Goal: Task Accomplishment & Management: Use online tool/utility

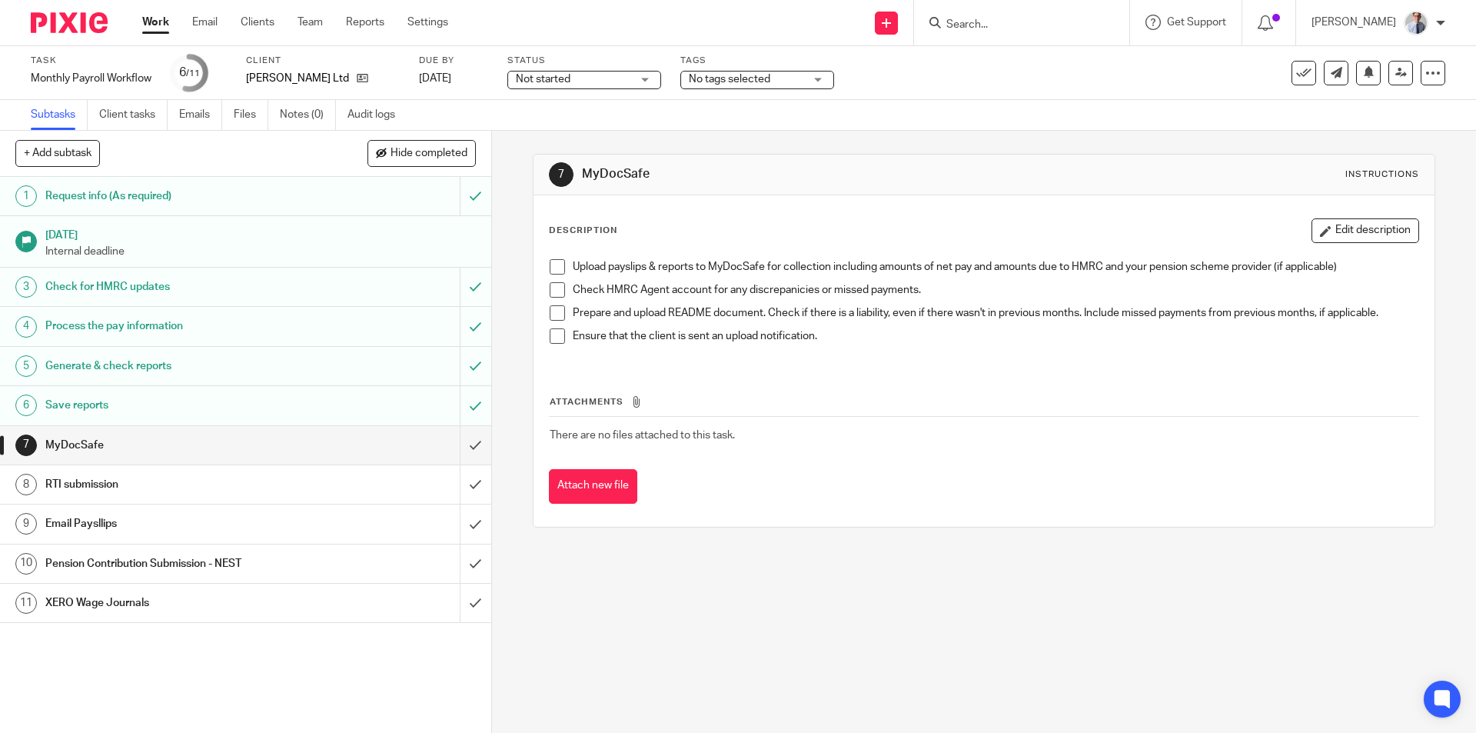
click at [552, 261] on span at bounding box center [557, 266] width 15 height 15
click at [551, 287] on span at bounding box center [557, 289] width 15 height 15
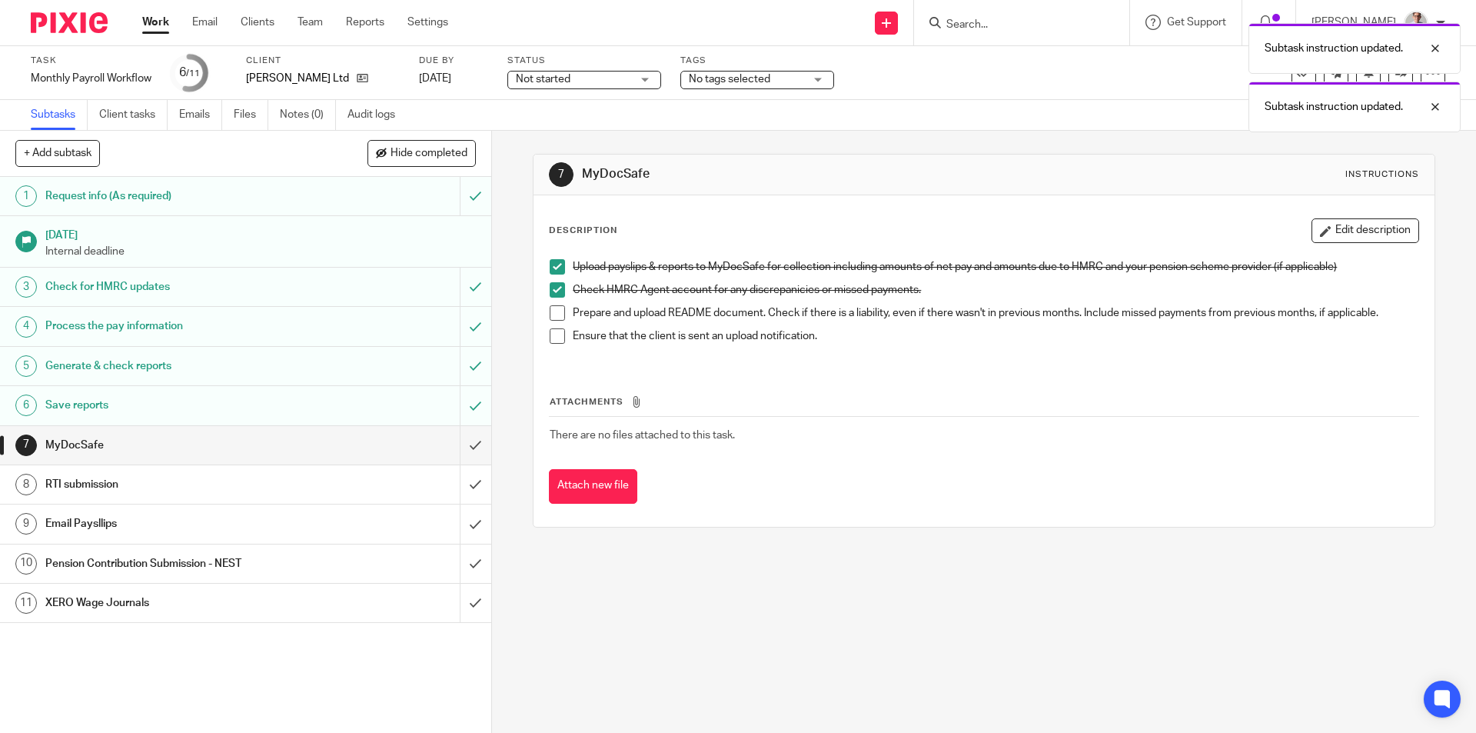
click at [550, 313] on span at bounding box center [557, 312] width 15 height 15
click at [553, 338] on span at bounding box center [557, 335] width 15 height 15
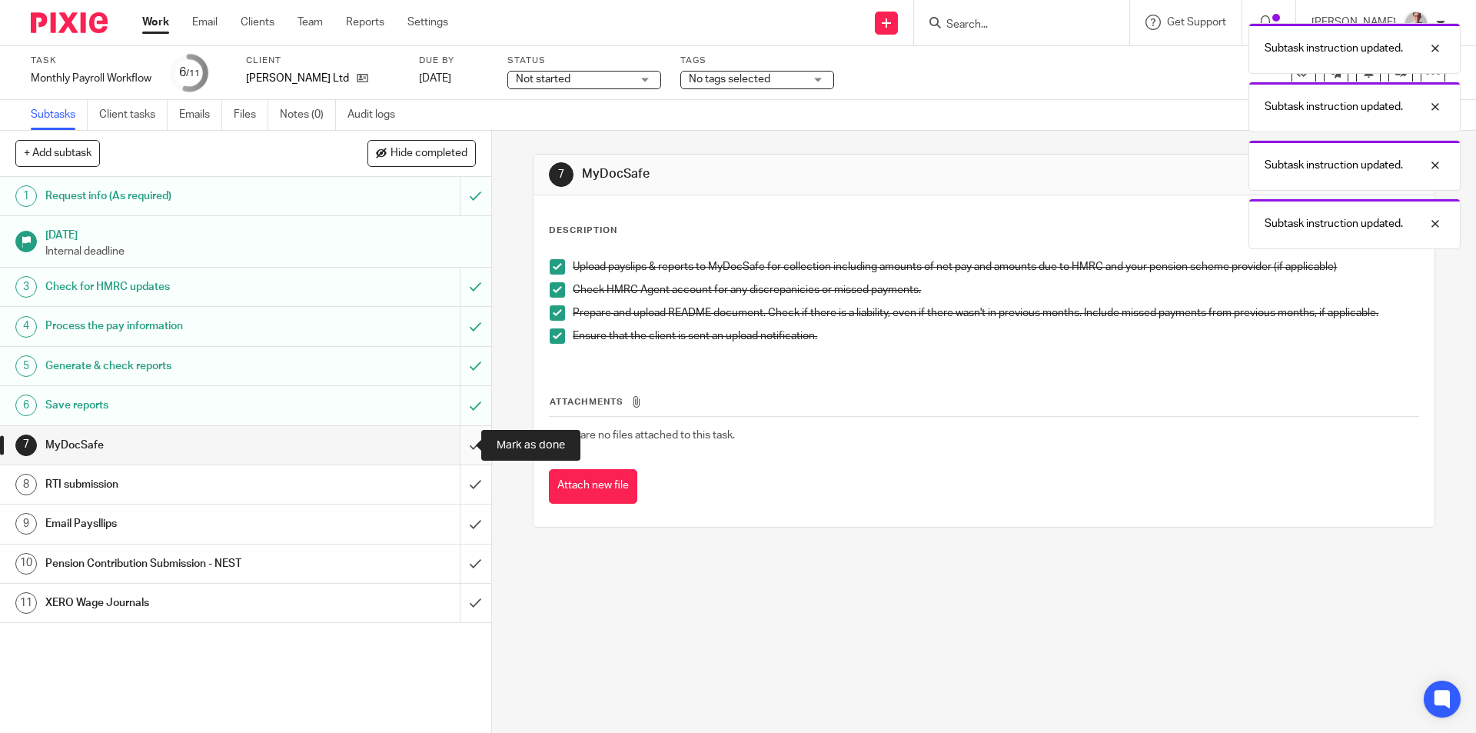
click at [458, 450] on input "submit" at bounding box center [245, 445] width 491 height 38
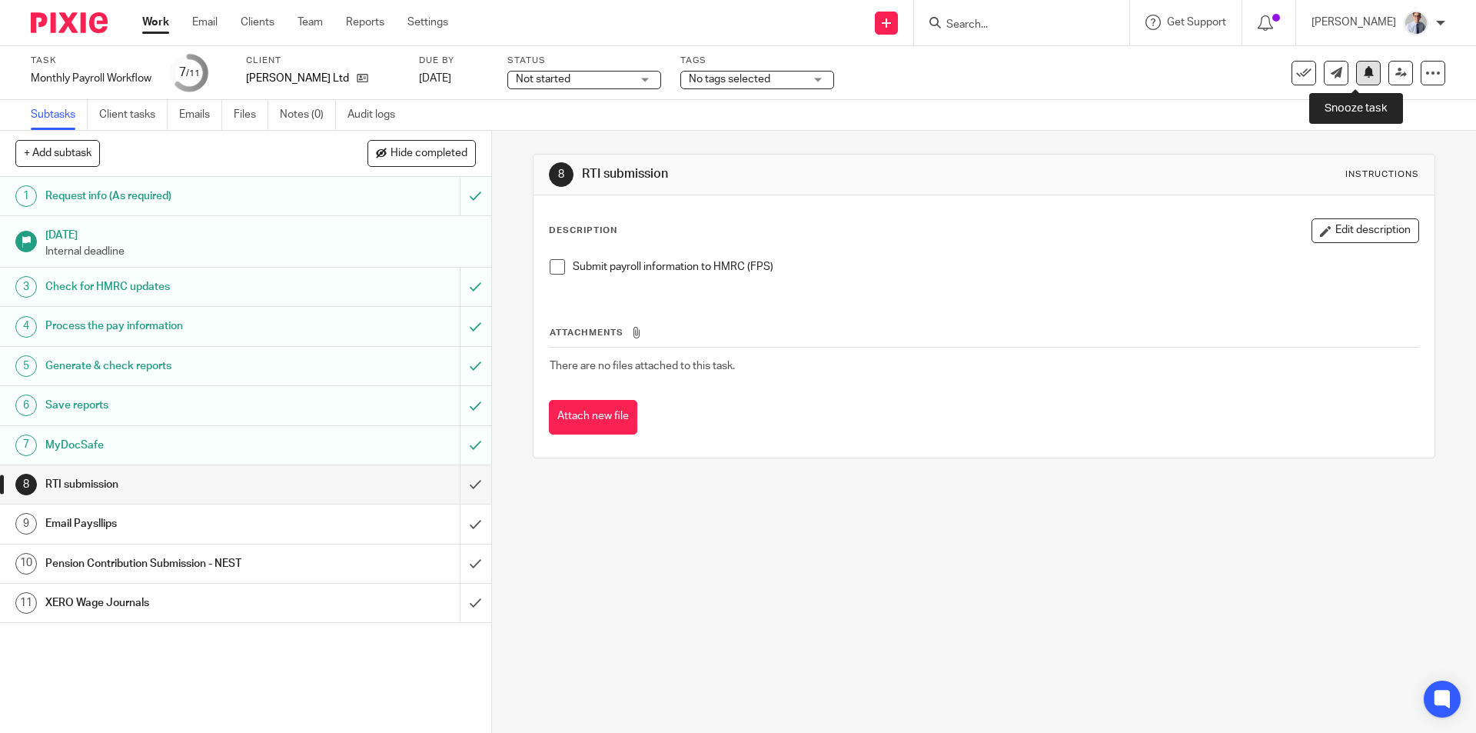
click at [1363, 73] on icon at bounding box center [1369, 72] width 12 height 12
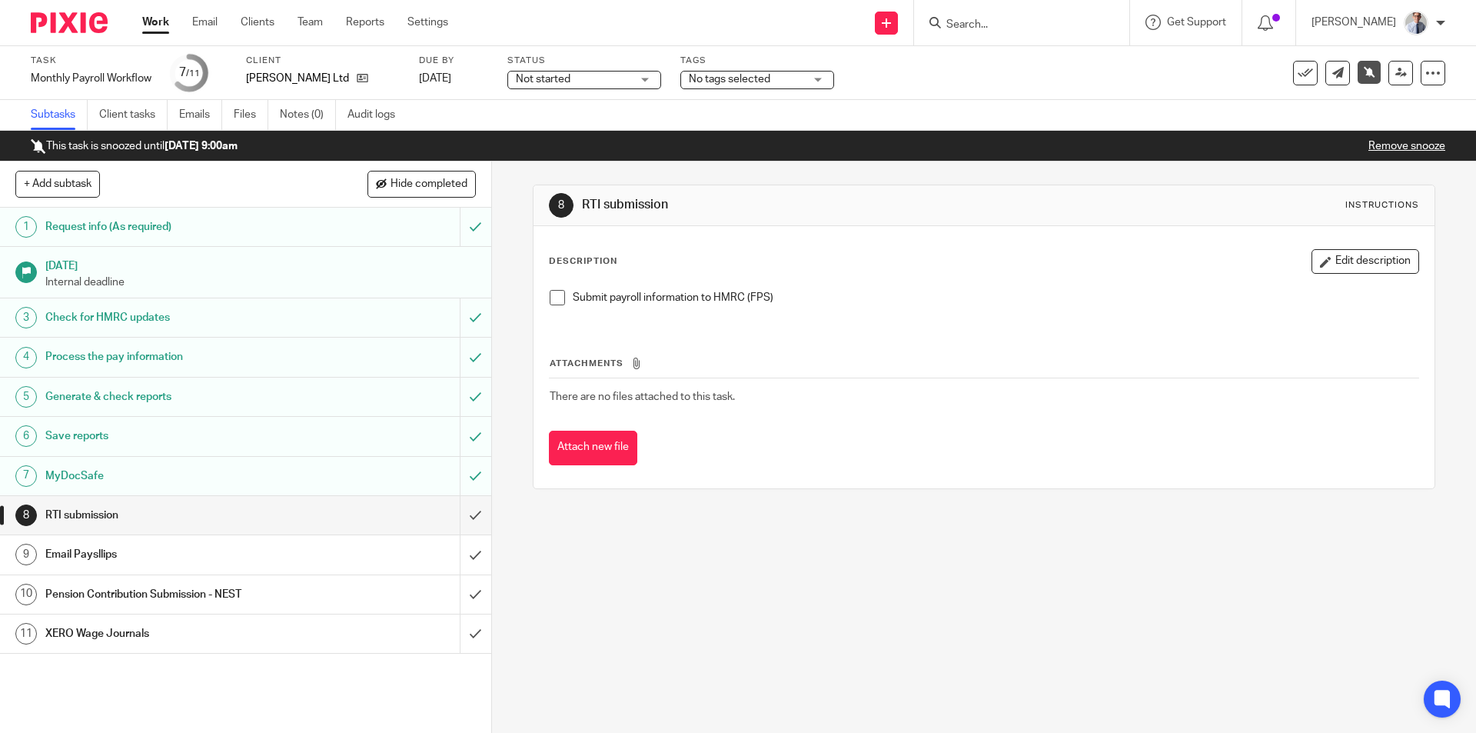
click at [150, 24] on link "Work" at bounding box center [155, 22] width 27 height 15
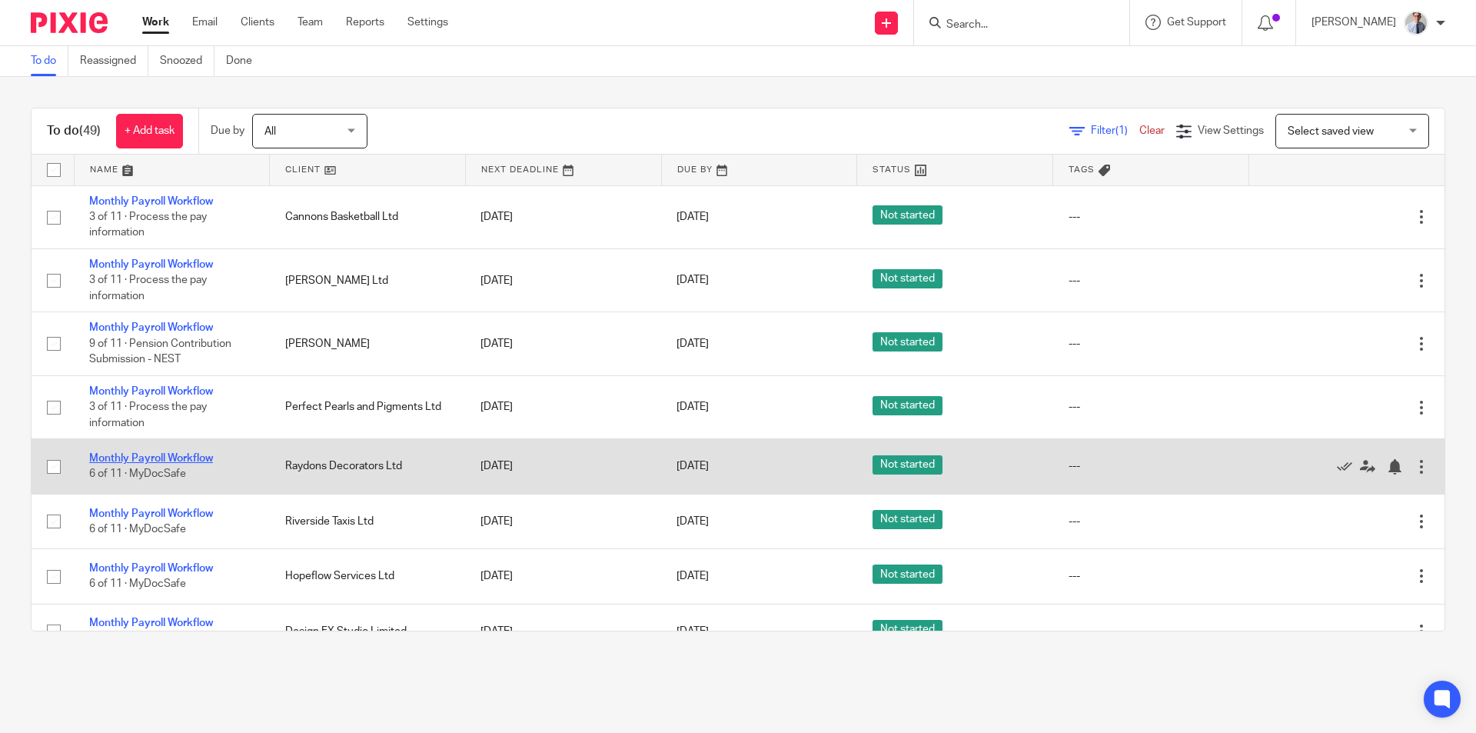
click at [127, 457] on link "Monthly Payroll Workflow" at bounding box center [151, 458] width 124 height 11
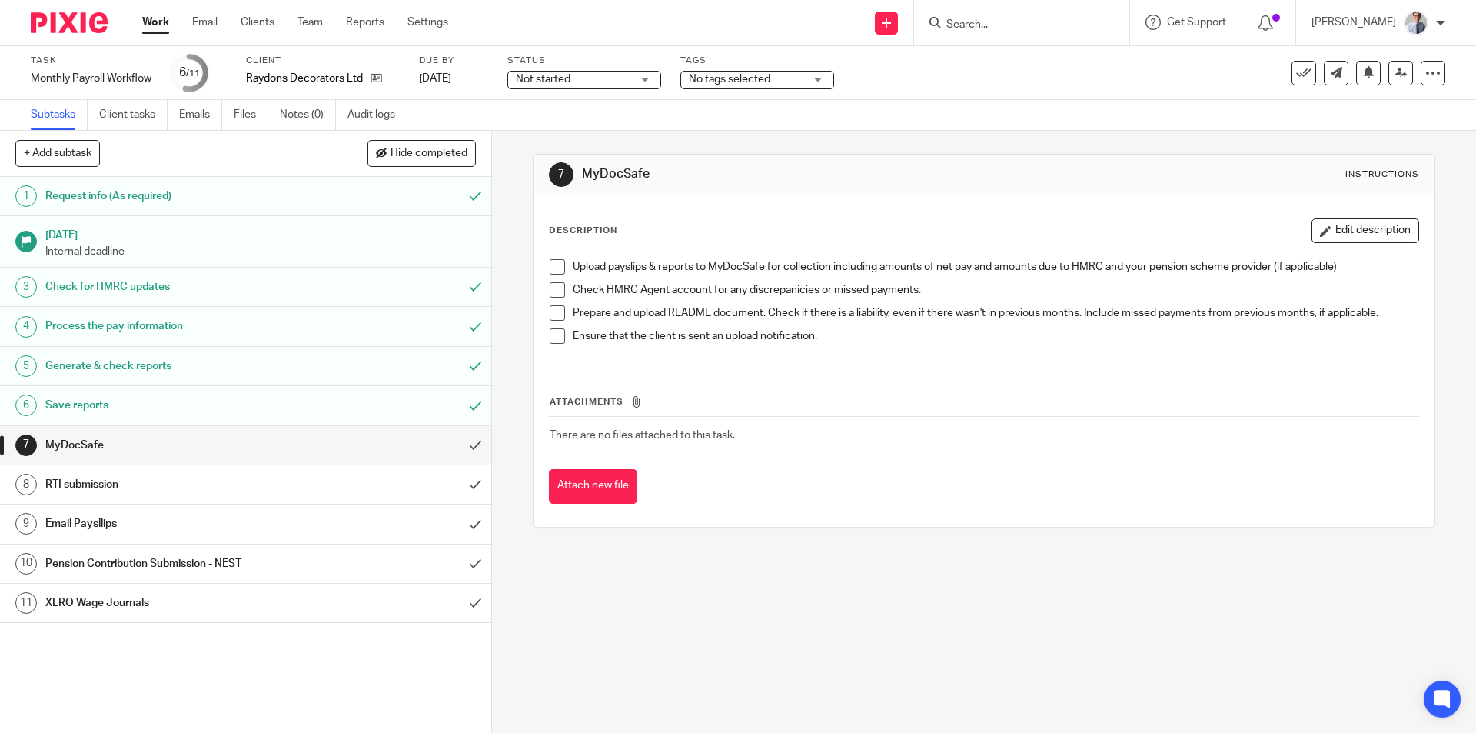
drag, startPoint x: 549, startPoint y: 270, endPoint x: 550, endPoint y: 284, distance: 14.6
click at [550, 271] on span at bounding box center [557, 266] width 15 height 15
click at [550, 284] on span at bounding box center [557, 289] width 15 height 15
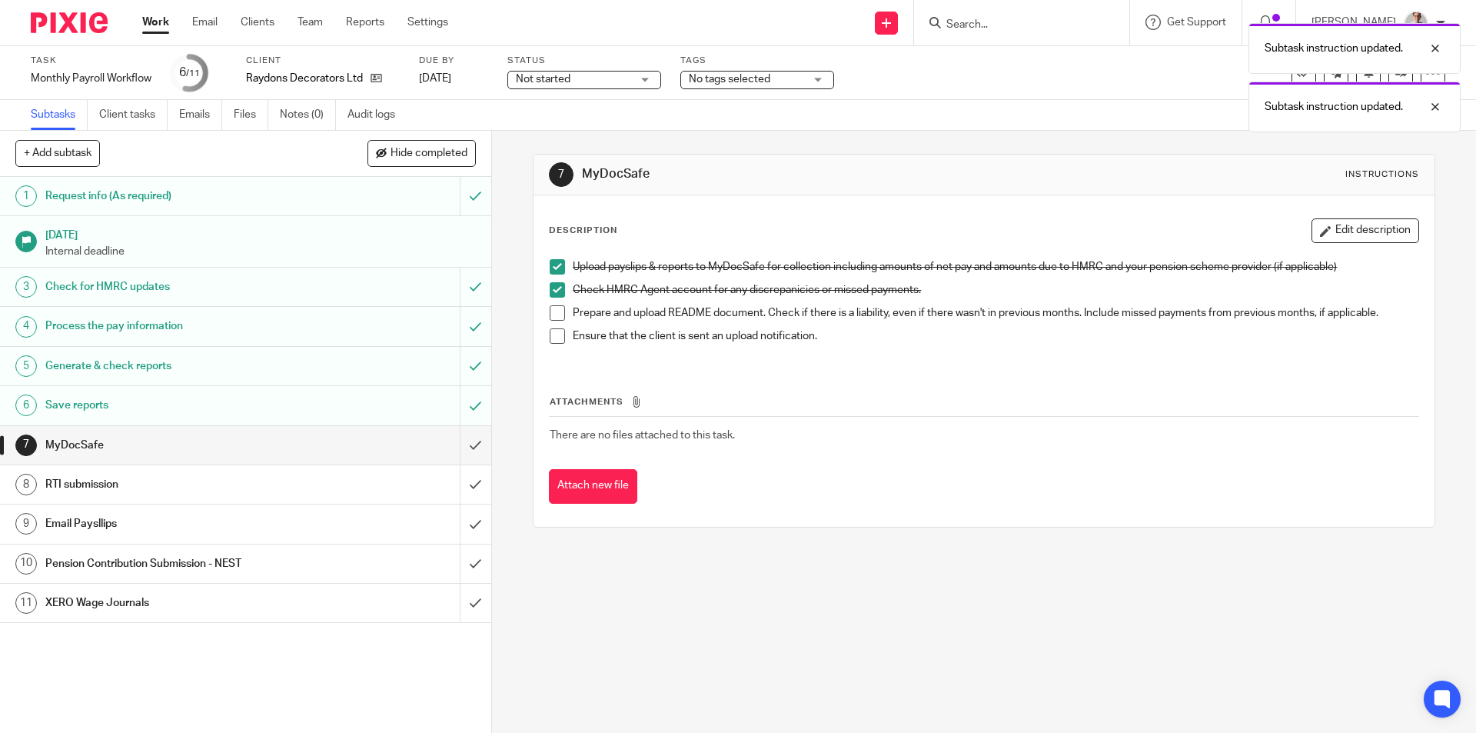
click at [550, 314] on span at bounding box center [557, 312] width 15 height 15
click at [553, 343] on li "Ensure that the client is sent an upload notification." at bounding box center [984, 339] width 868 height 23
click at [550, 334] on span at bounding box center [557, 335] width 15 height 15
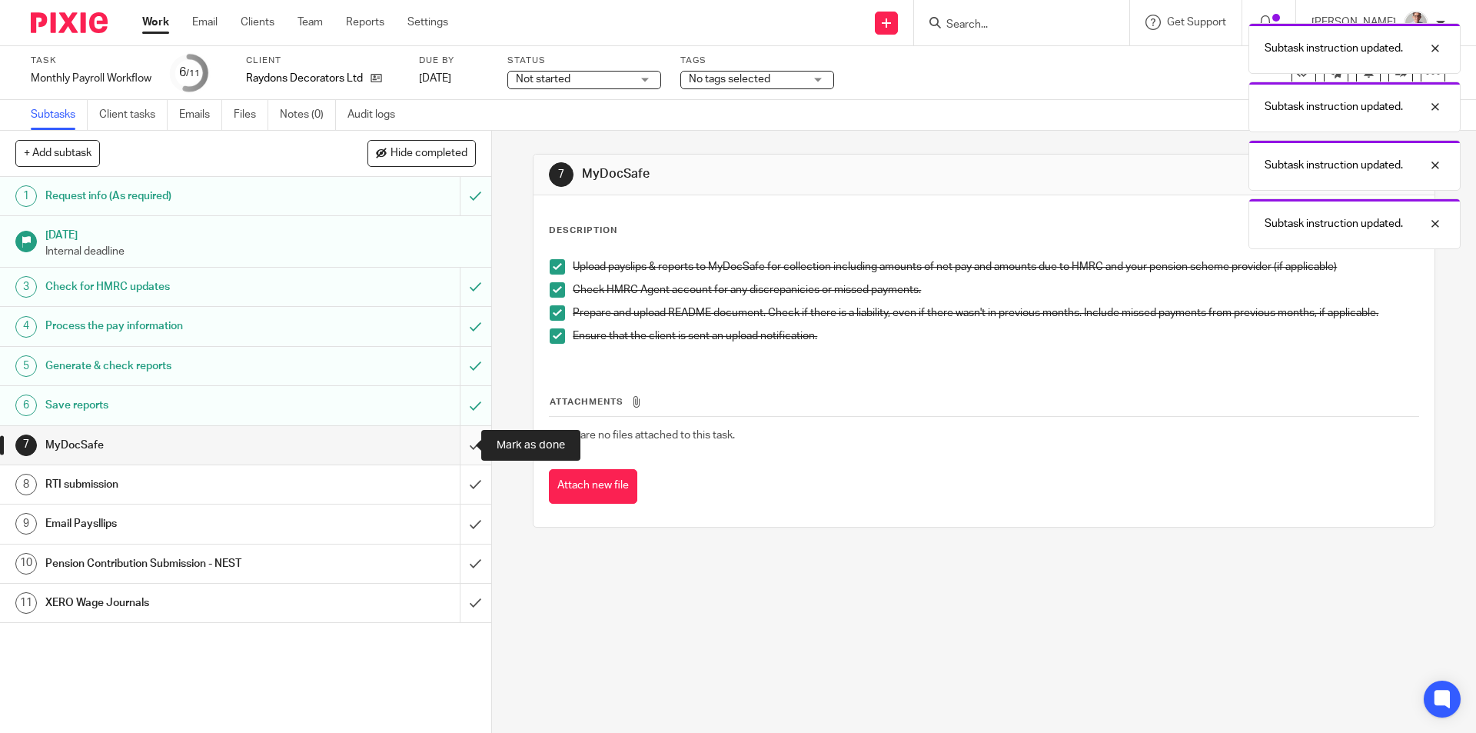
click at [465, 443] on input "submit" at bounding box center [245, 445] width 491 height 38
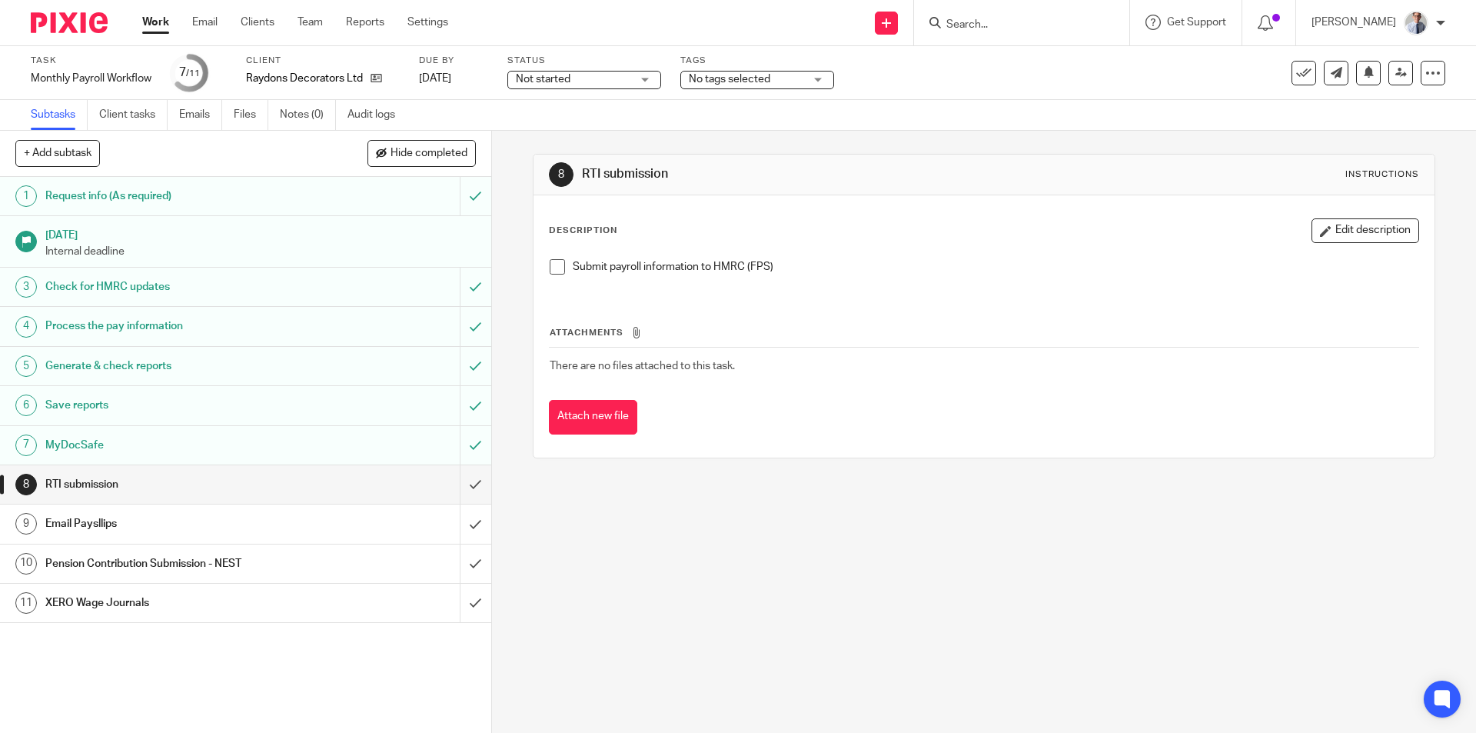
click at [553, 274] on li "Submit payroll information to HMRC (FPS)" at bounding box center [984, 270] width 868 height 23
click at [550, 270] on span at bounding box center [557, 266] width 15 height 15
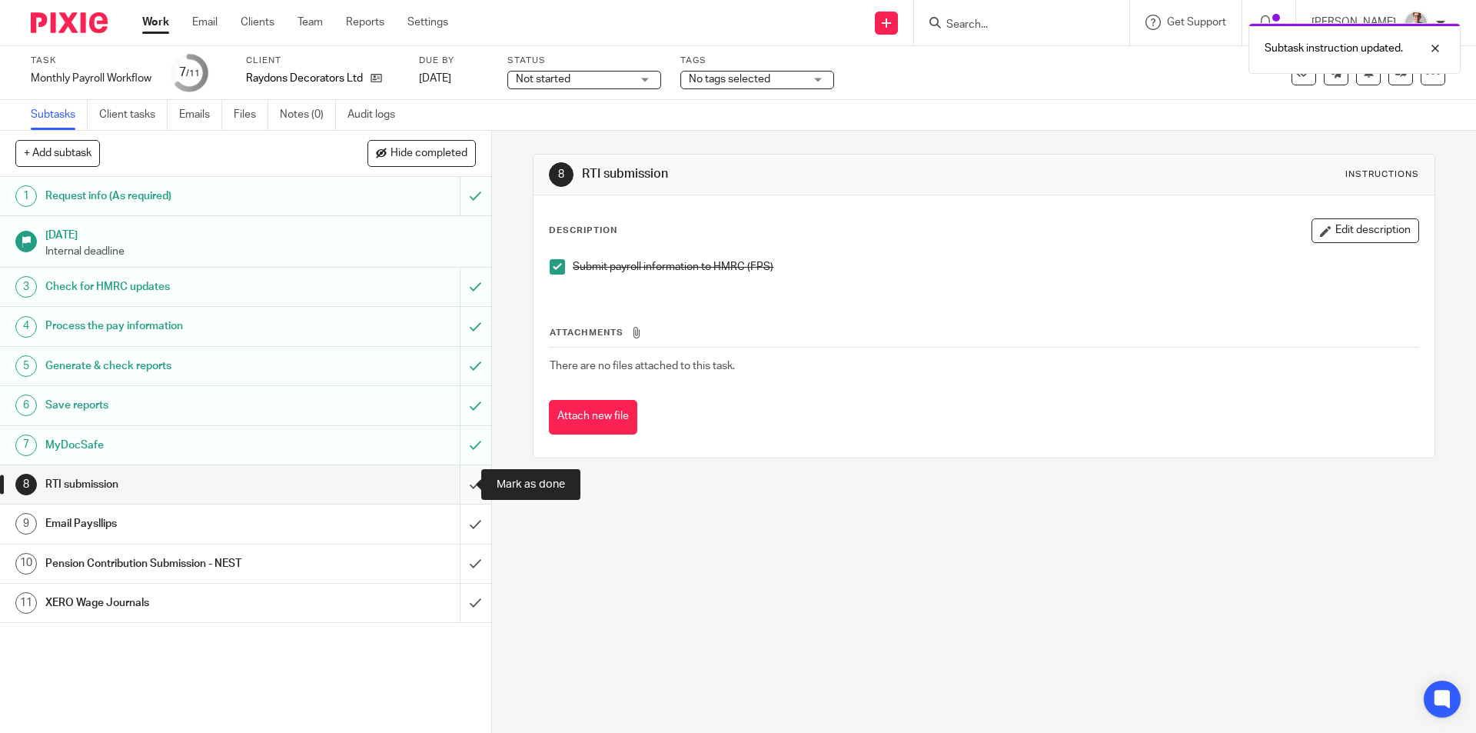
click at [456, 489] on input "submit" at bounding box center [245, 484] width 491 height 38
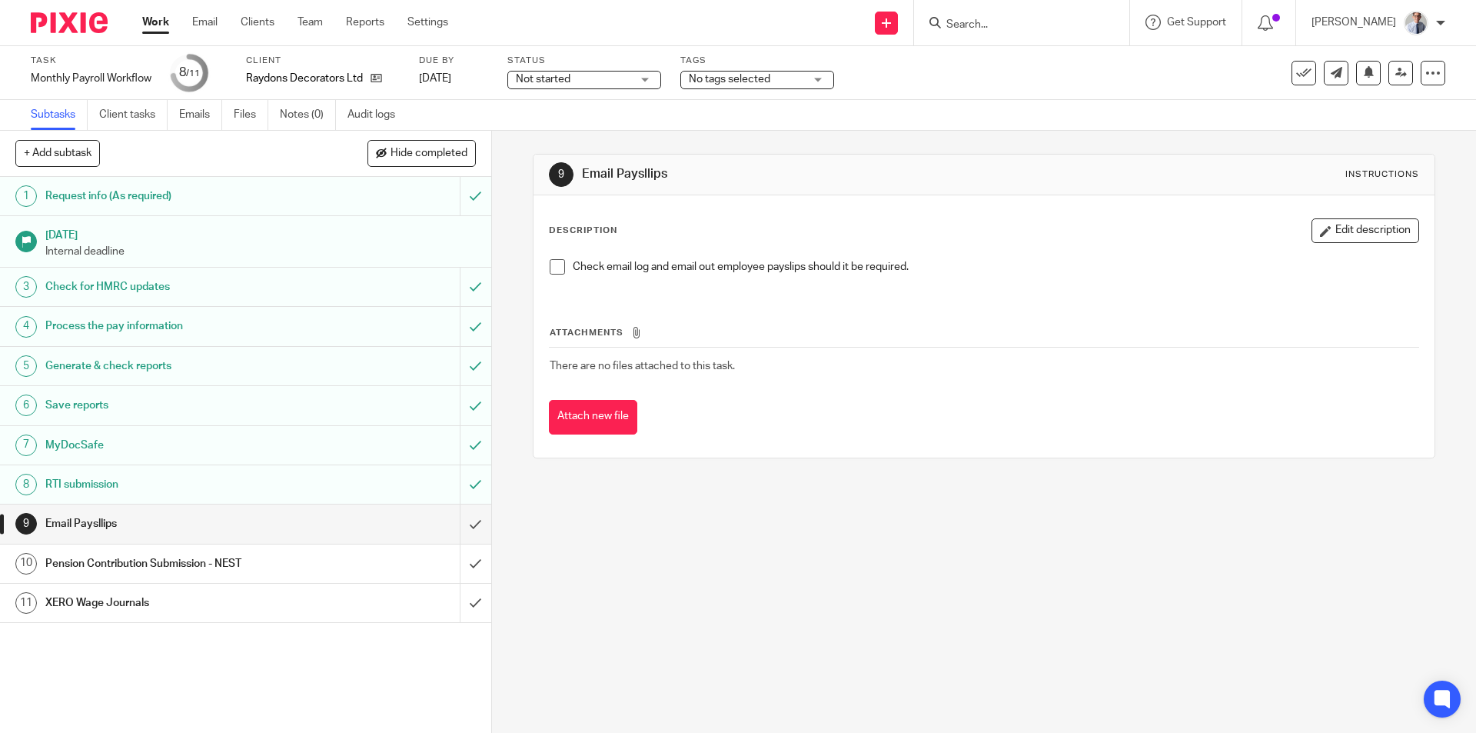
drag, startPoint x: 551, startPoint y: 269, endPoint x: 474, endPoint y: 504, distance: 247.5
click at [551, 269] on span at bounding box center [557, 266] width 15 height 15
click at [460, 516] on input "submit" at bounding box center [245, 523] width 491 height 38
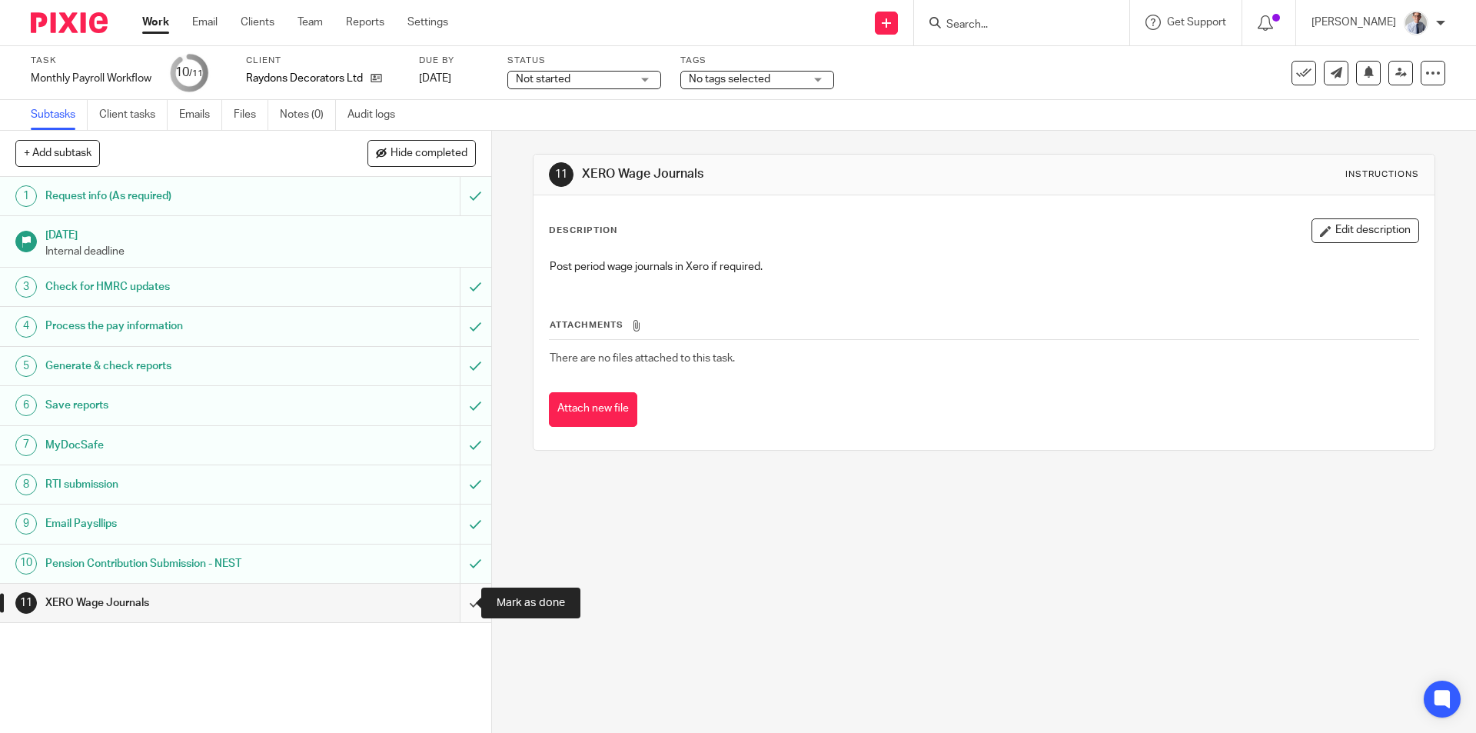
click at [458, 602] on input "submit" at bounding box center [245, 602] width 491 height 38
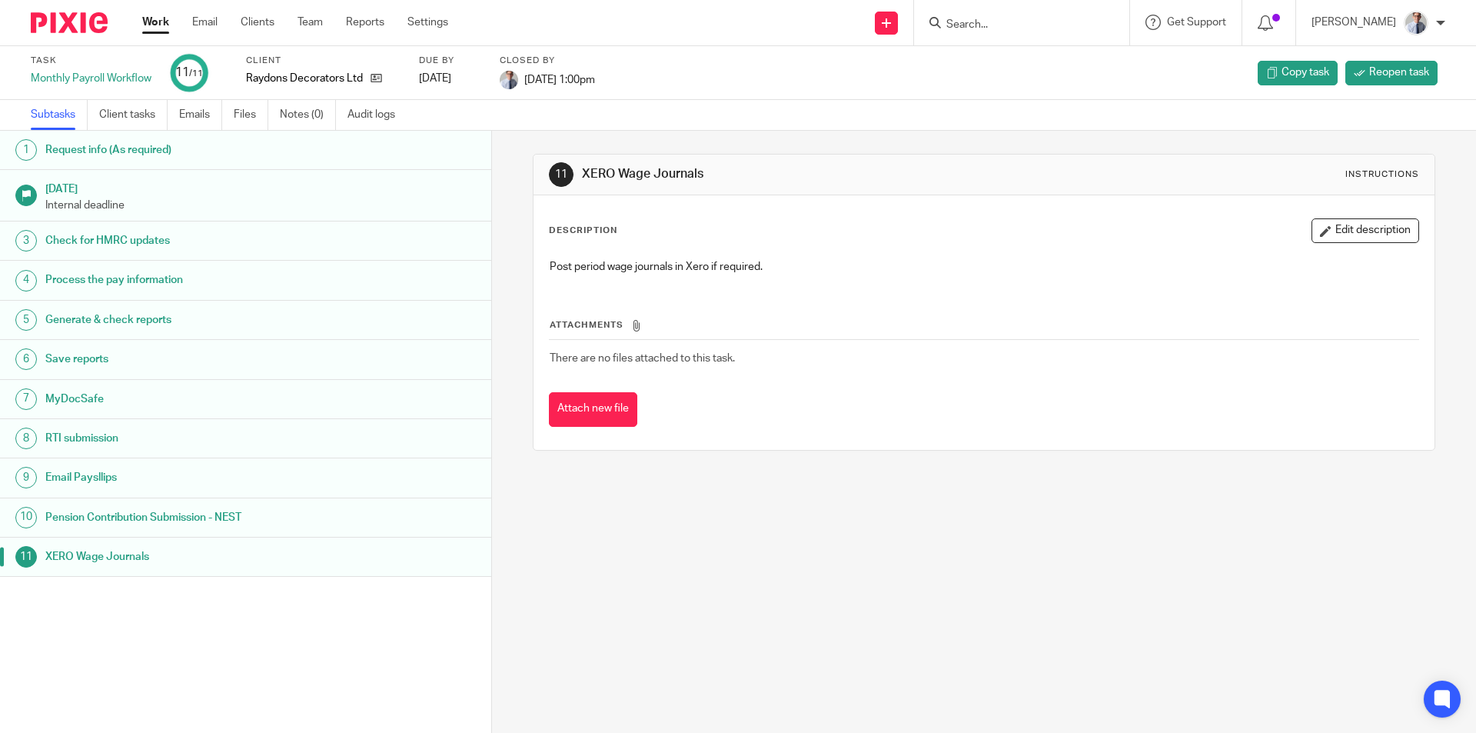
click at [158, 22] on link "Work" at bounding box center [155, 22] width 27 height 15
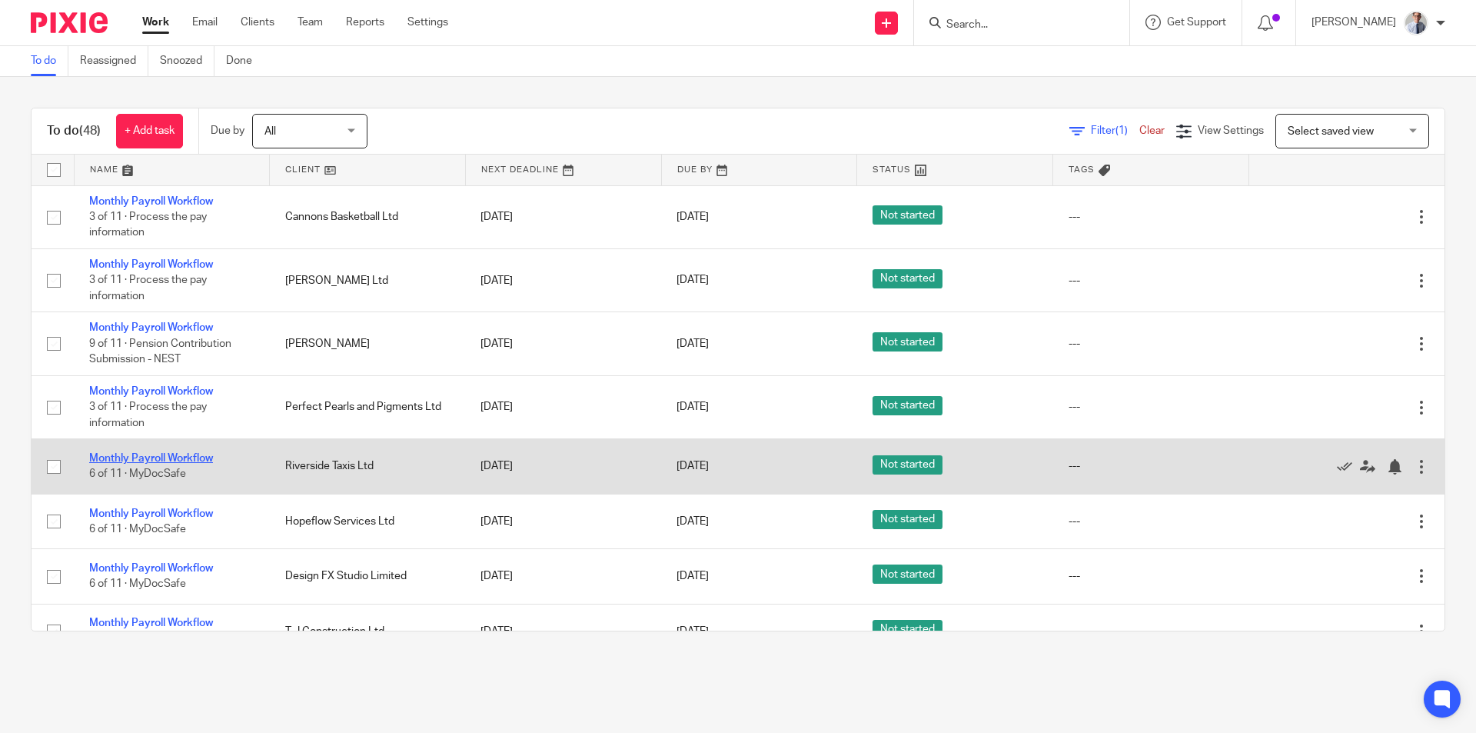
click at [140, 454] on link "Monthly Payroll Workflow" at bounding box center [151, 458] width 124 height 11
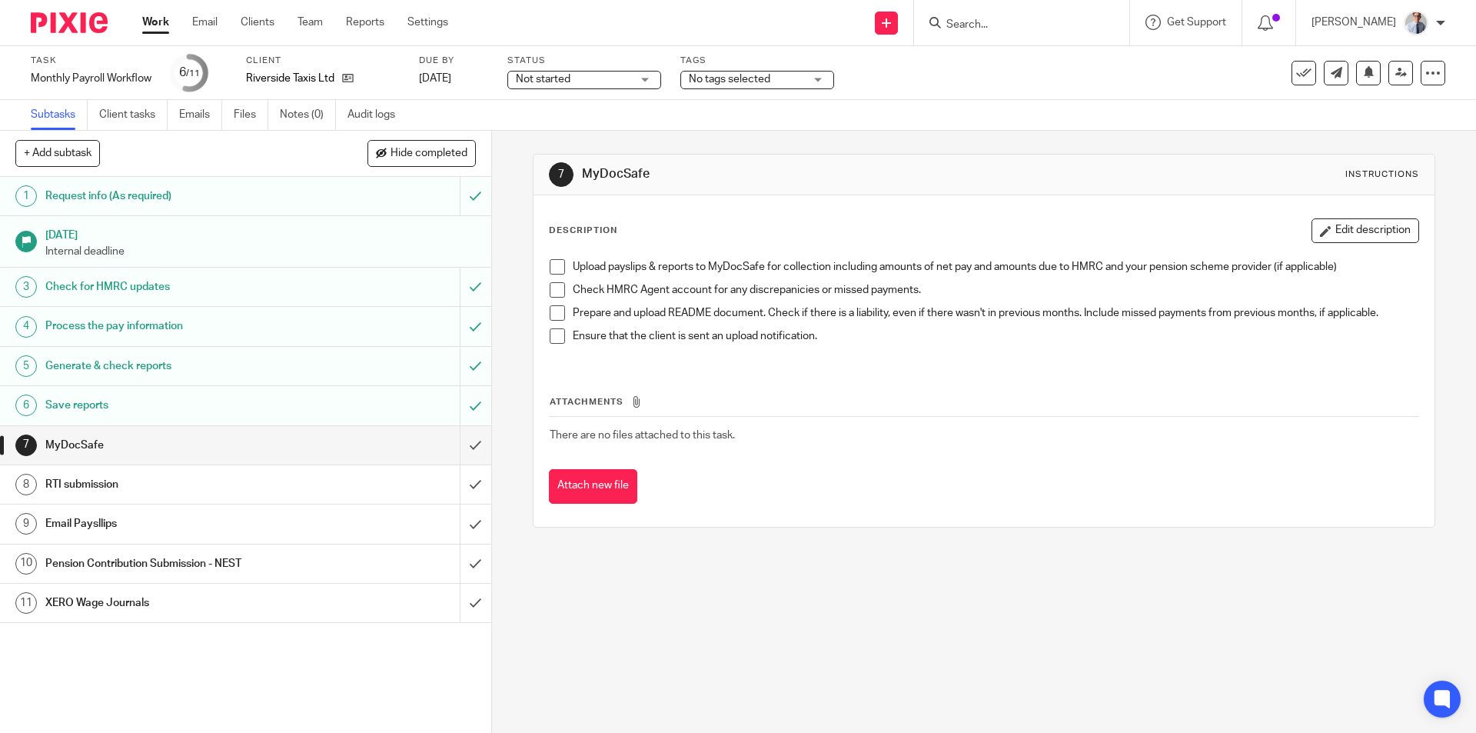
click at [555, 264] on span at bounding box center [557, 266] width 15 height 15
click at [550, 294] on span at bounding box center [557, 289] width 15 height 15
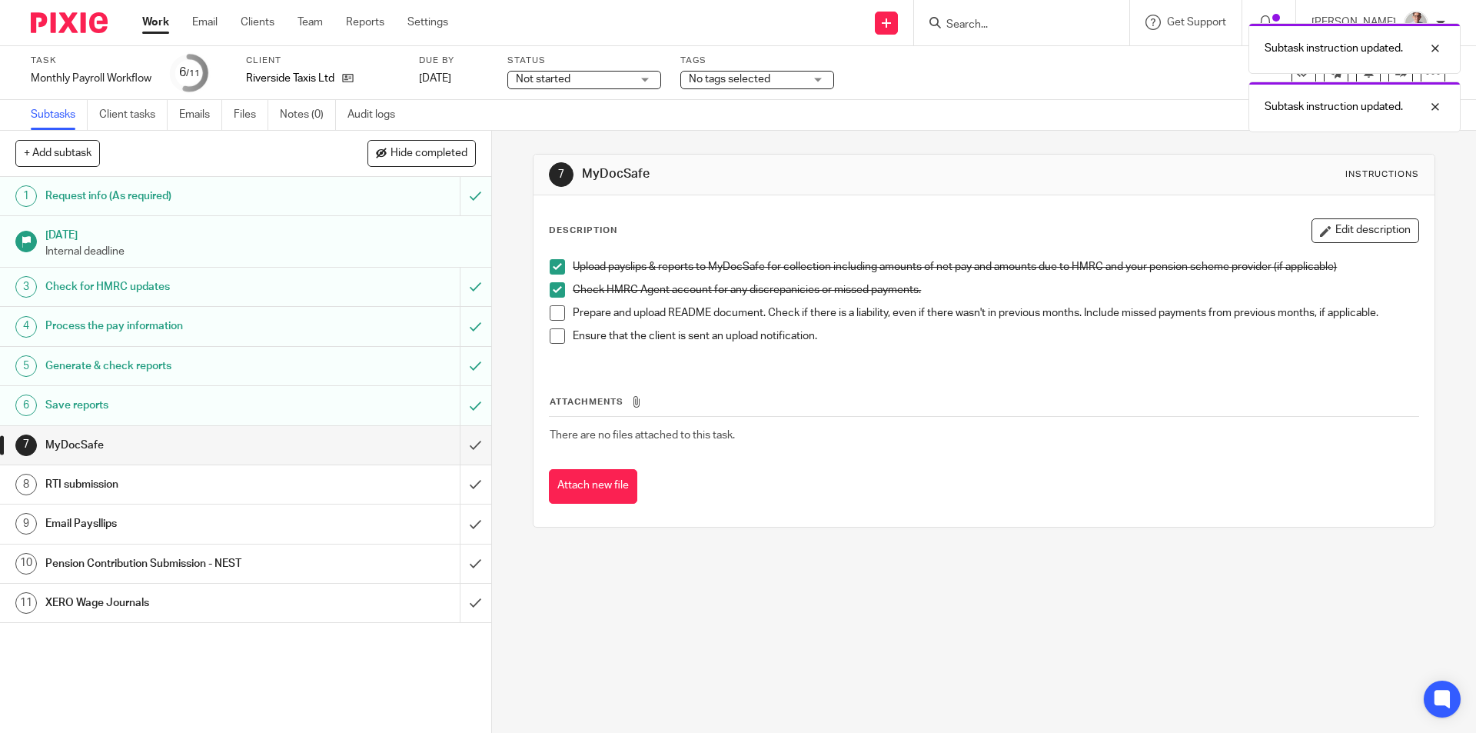
click at [551, 310] on span at bounding box center [557, 312] width 15 height 15
click at [552, 334] on span at bounding box center [557, 335] width 15 height 15
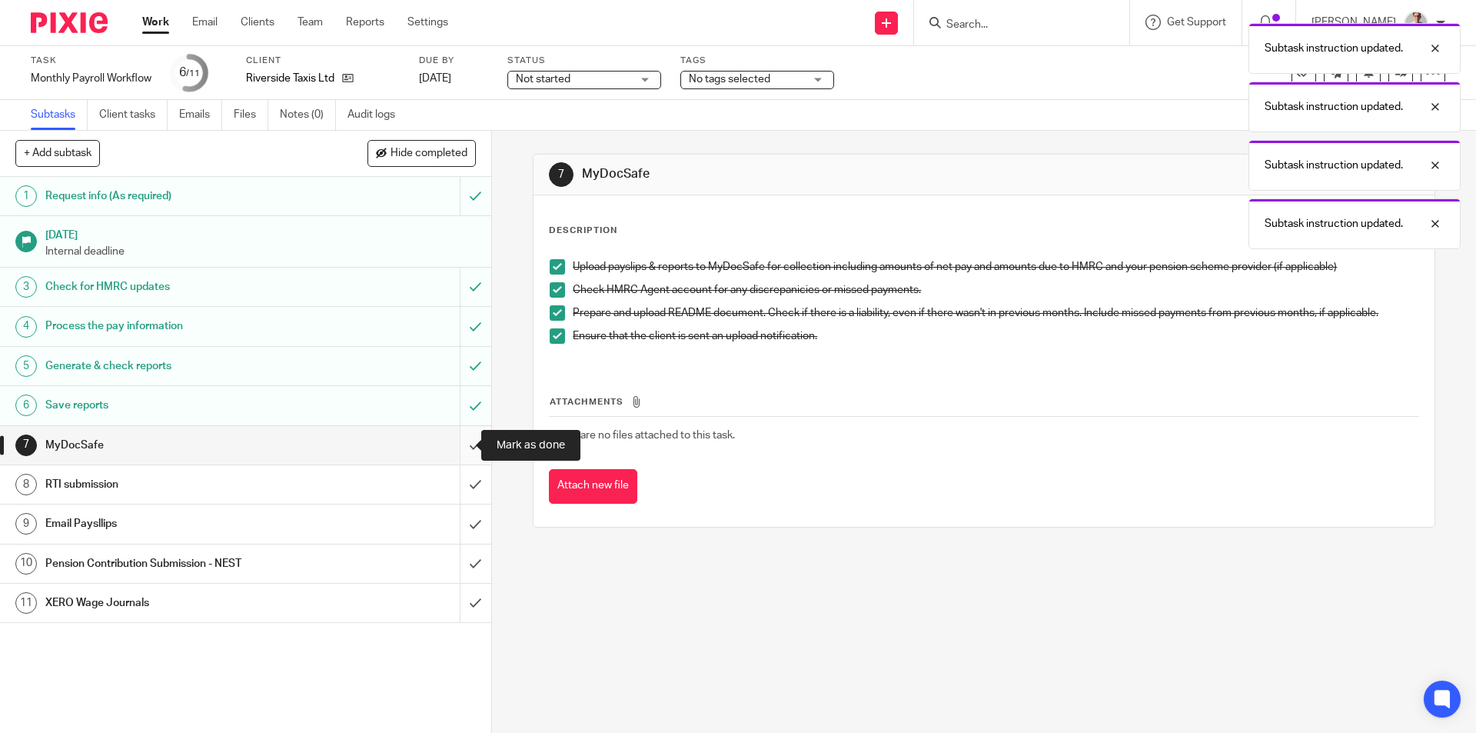
click at [468, 430] on input "submit" at bounding box center [245, 445] width 491 height 38
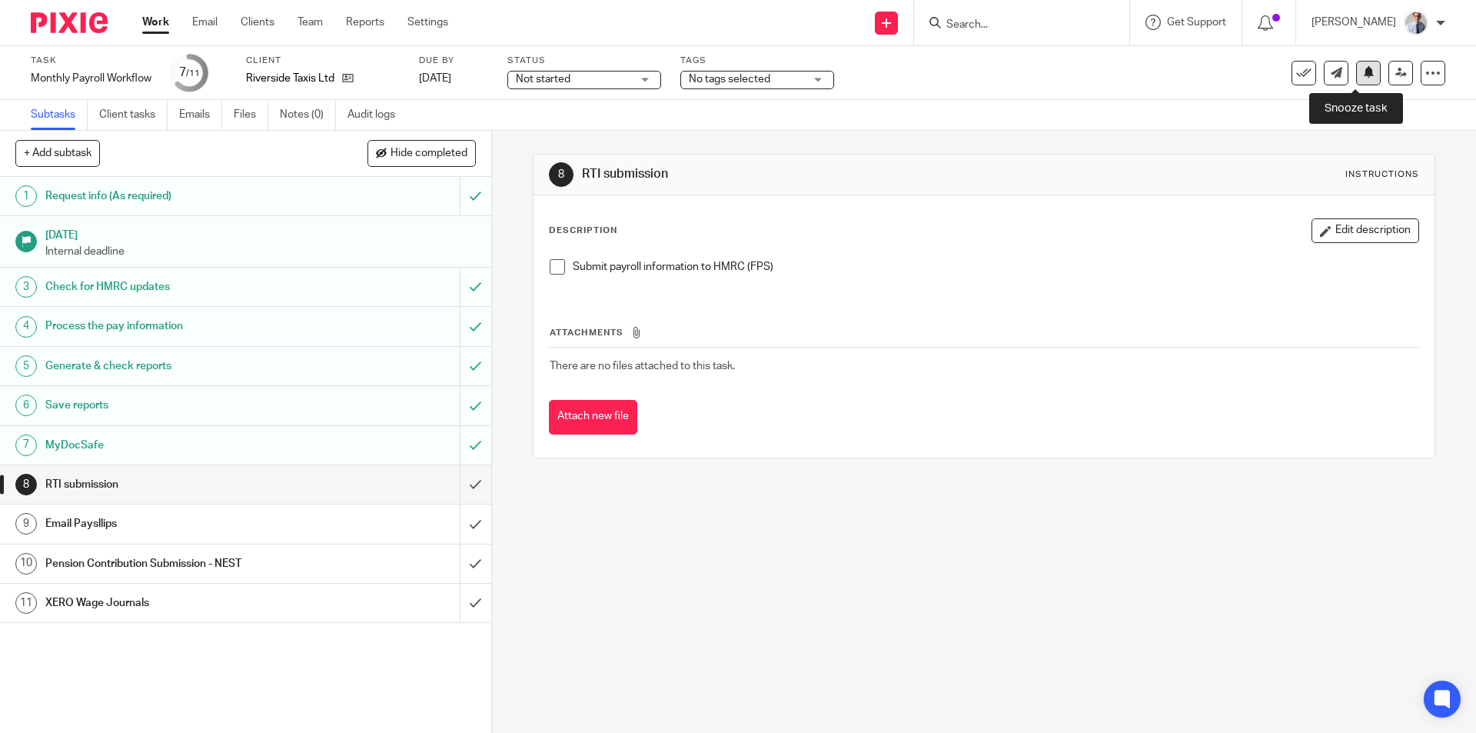
click at [1363, 77] on icon at bounding box center [1369, 72] width 12 height 12
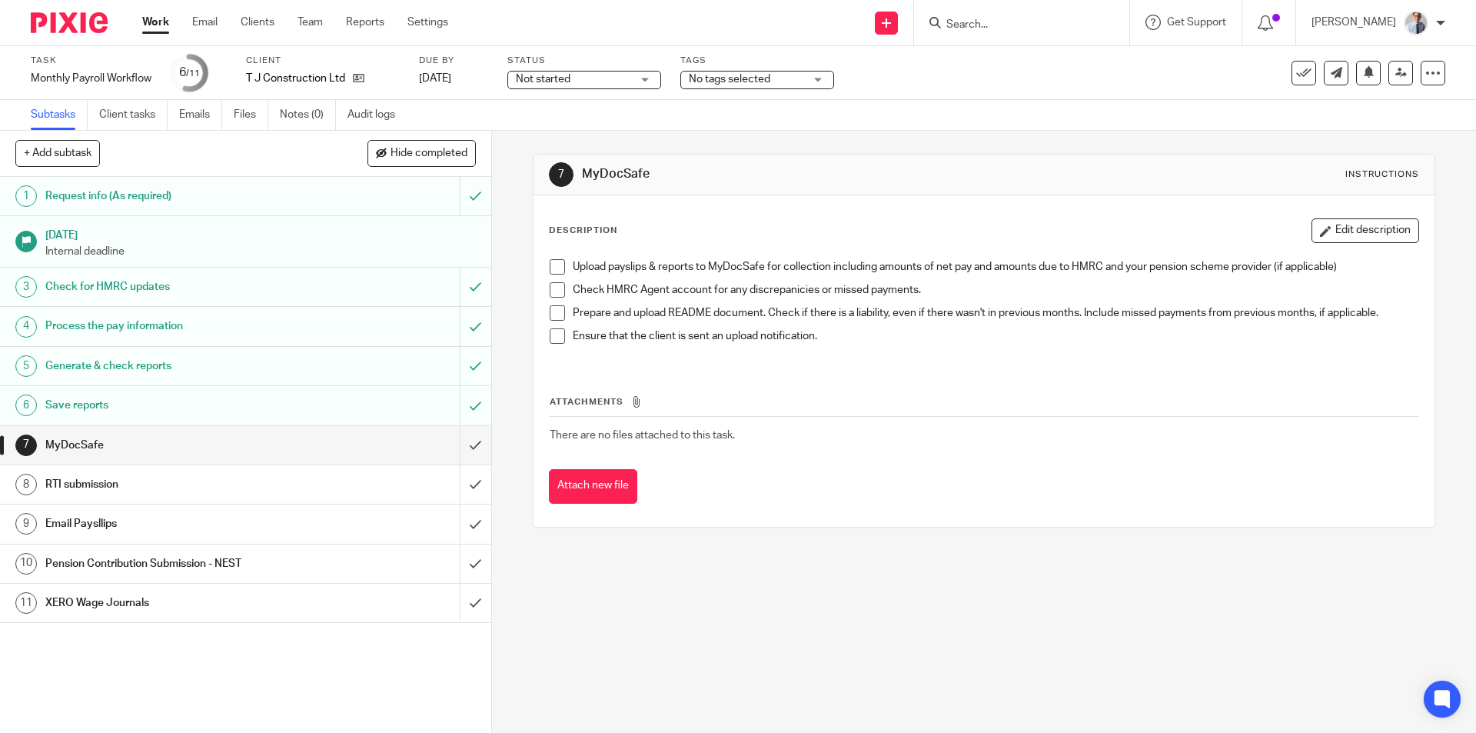
click at [550, 263] on span at bounding box center [557, 266] width 15 height 15
click at [550, 291] on span at bounding box center [557, 289] width 15 height 15
click at [555, 311] on span at bounding box center [557, 312] width 15 height 15
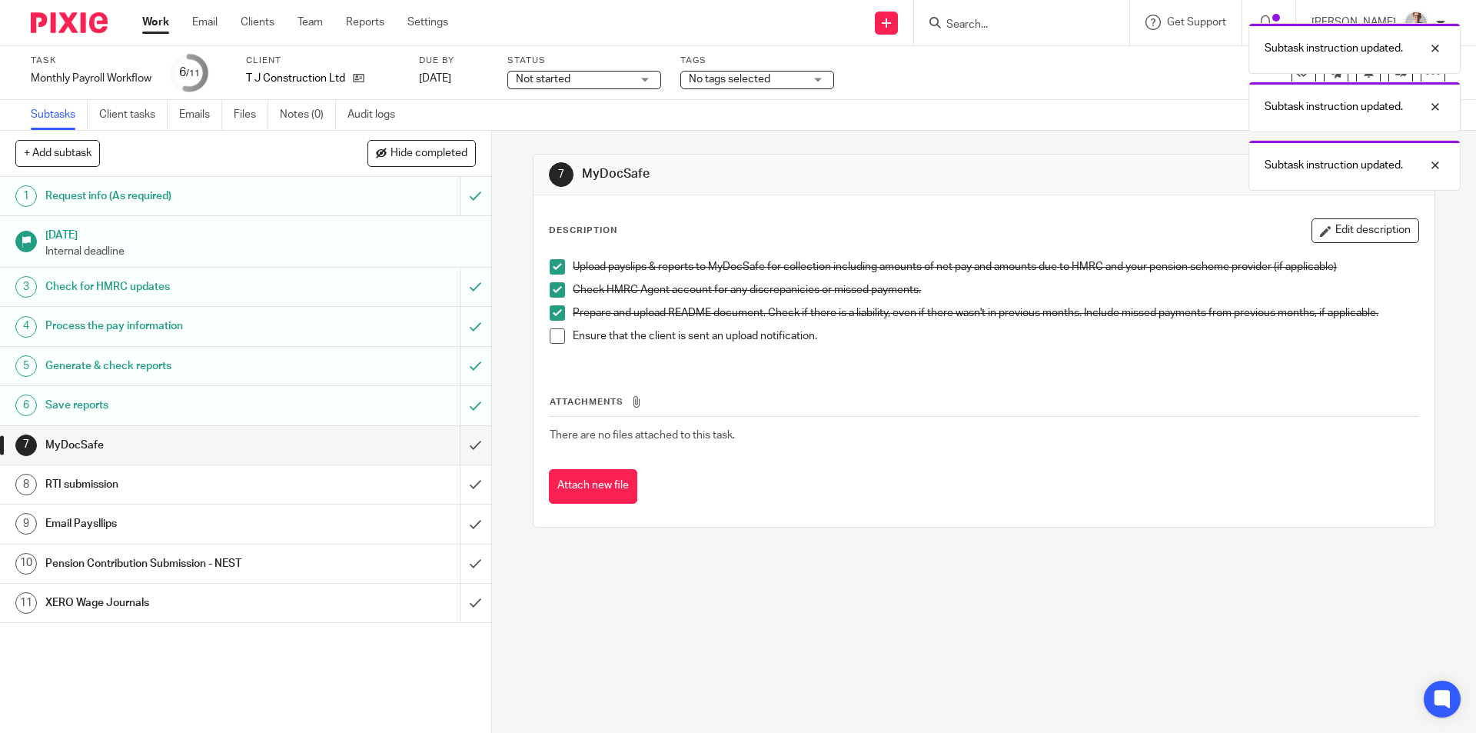
click at [550, 338] on span at bounding box center [557, 335] width 15 height 15
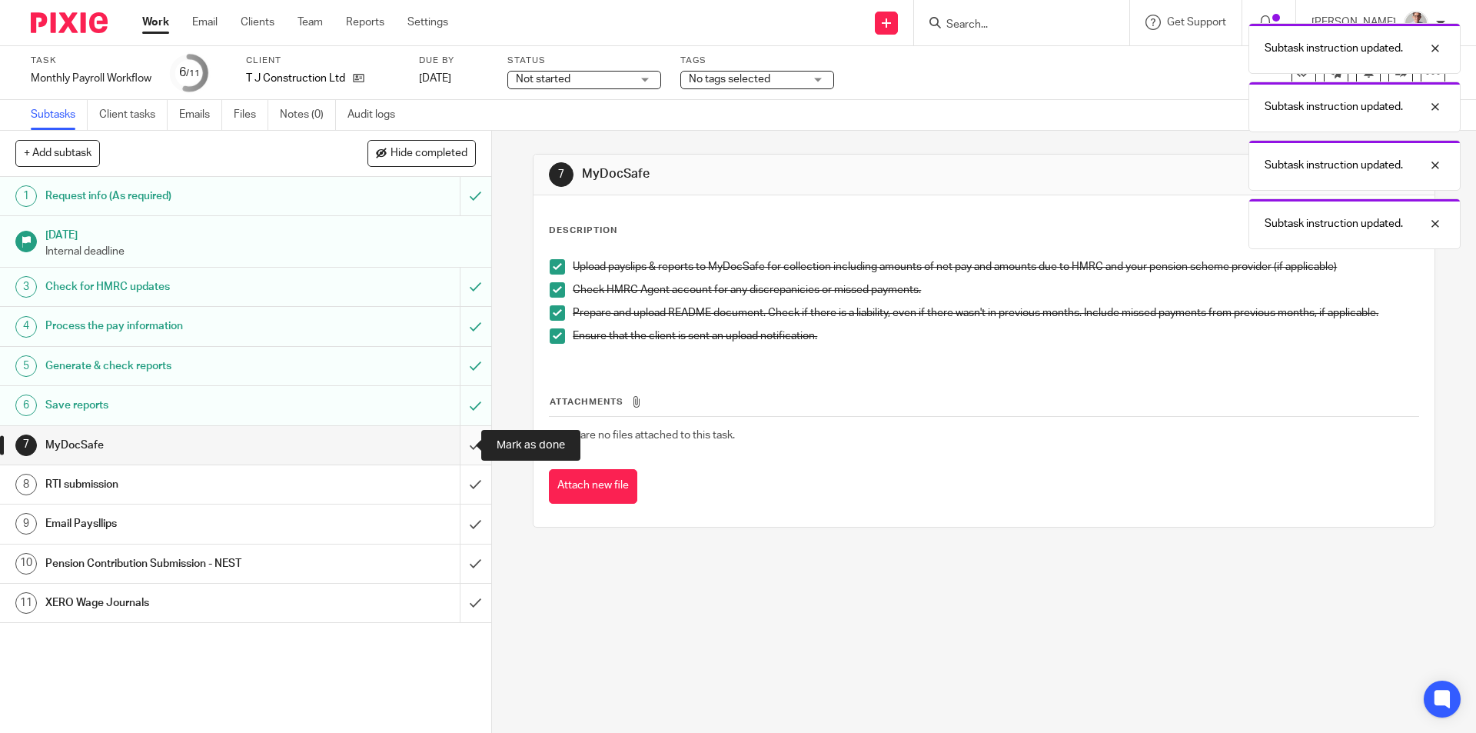
click at [448, 446] on input "submit" at bounding box center [245, 445] width 491 height 38
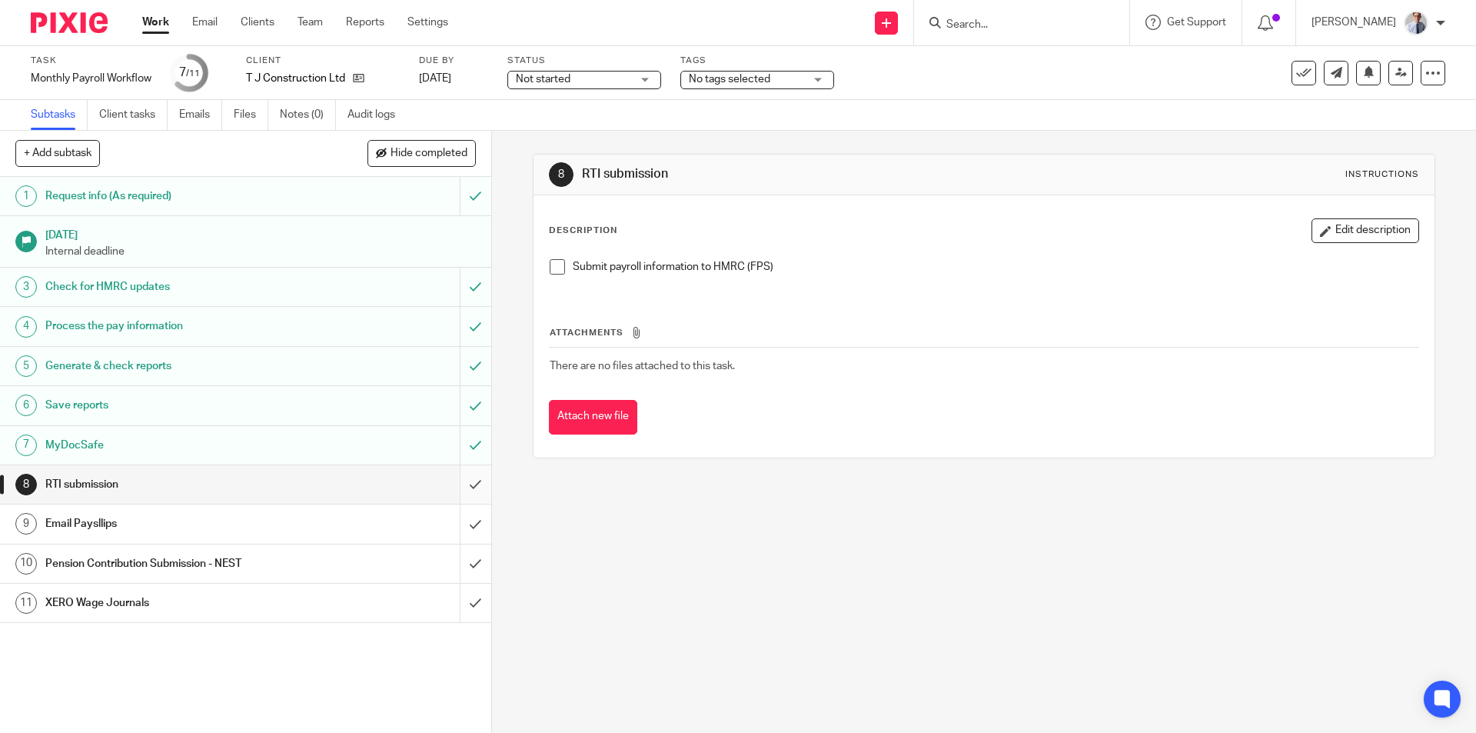
click at [552, 268] on span at bounding box center [557, 266] width 15 height 15
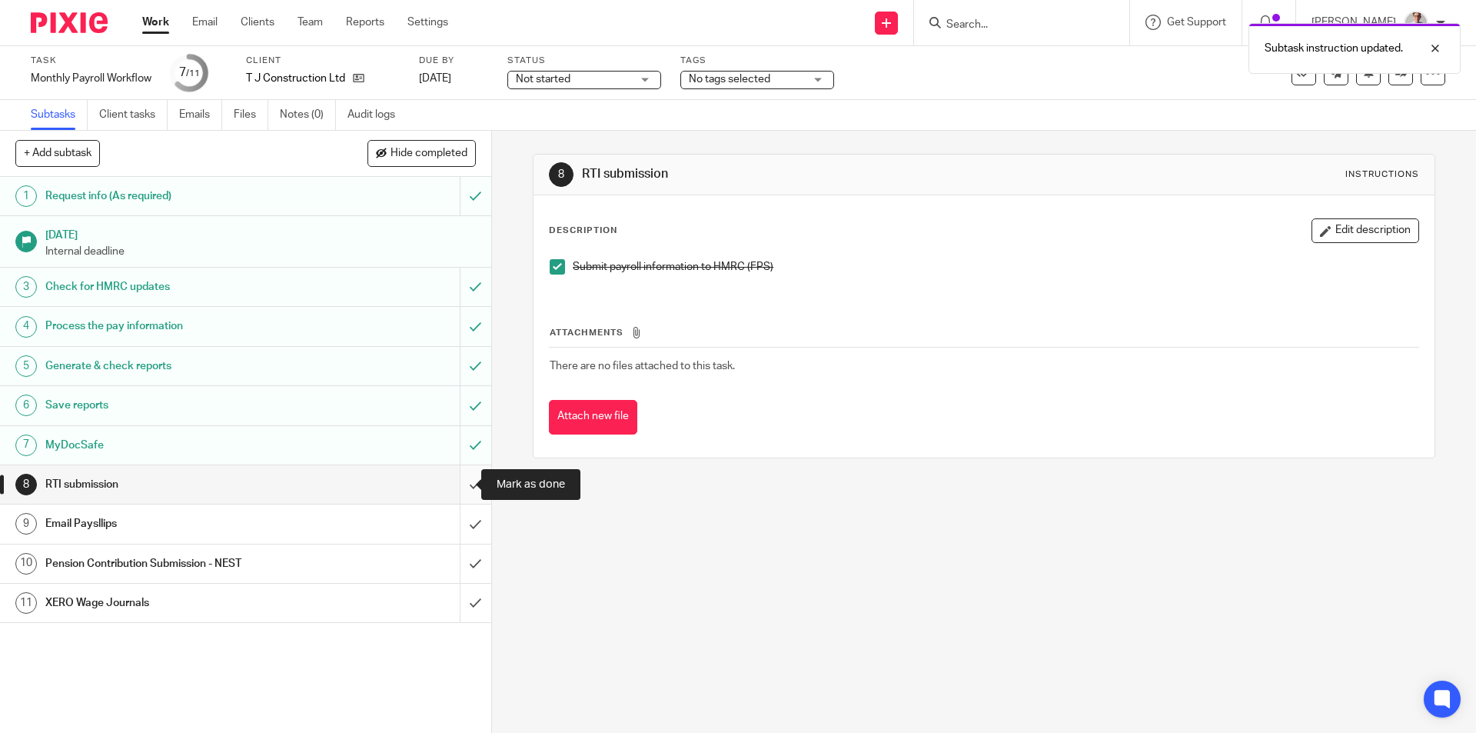
click at [455, 490] on input "submit" at bounding box center [245, 484] width 491 height 38
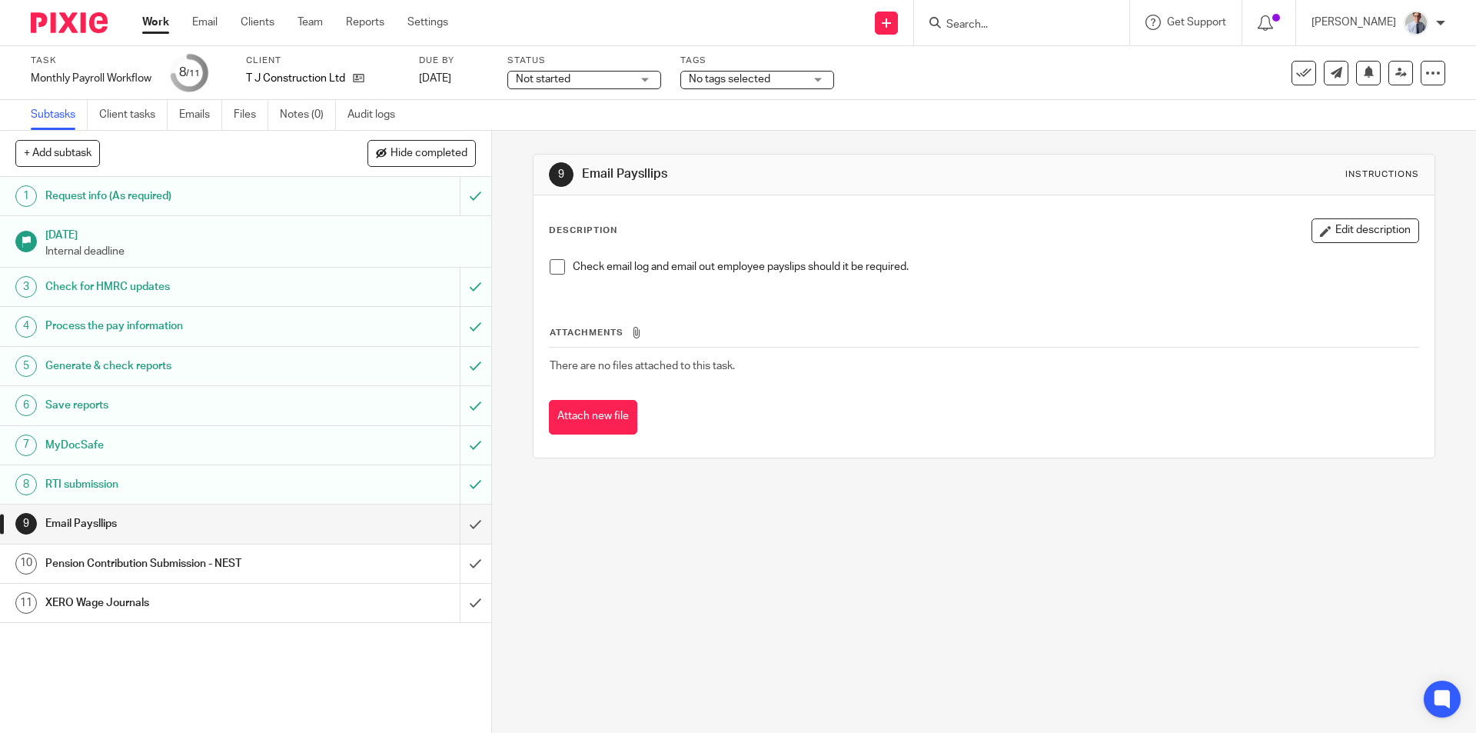
click at [552, 264] on span at bounding box center [557, 266] width 15 height 15
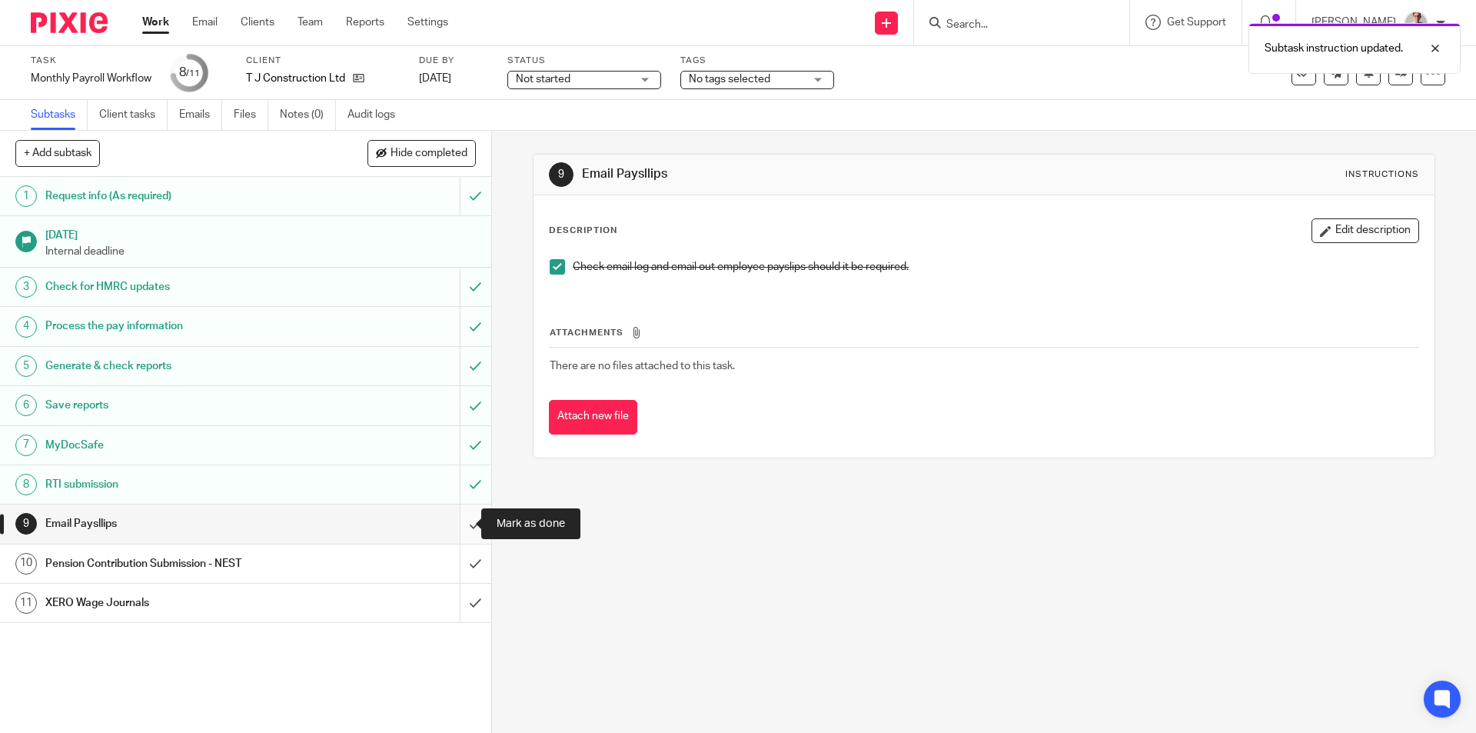
click at [460, 518] on input "submit" at bounding box center [245, 523] width 491 height 38
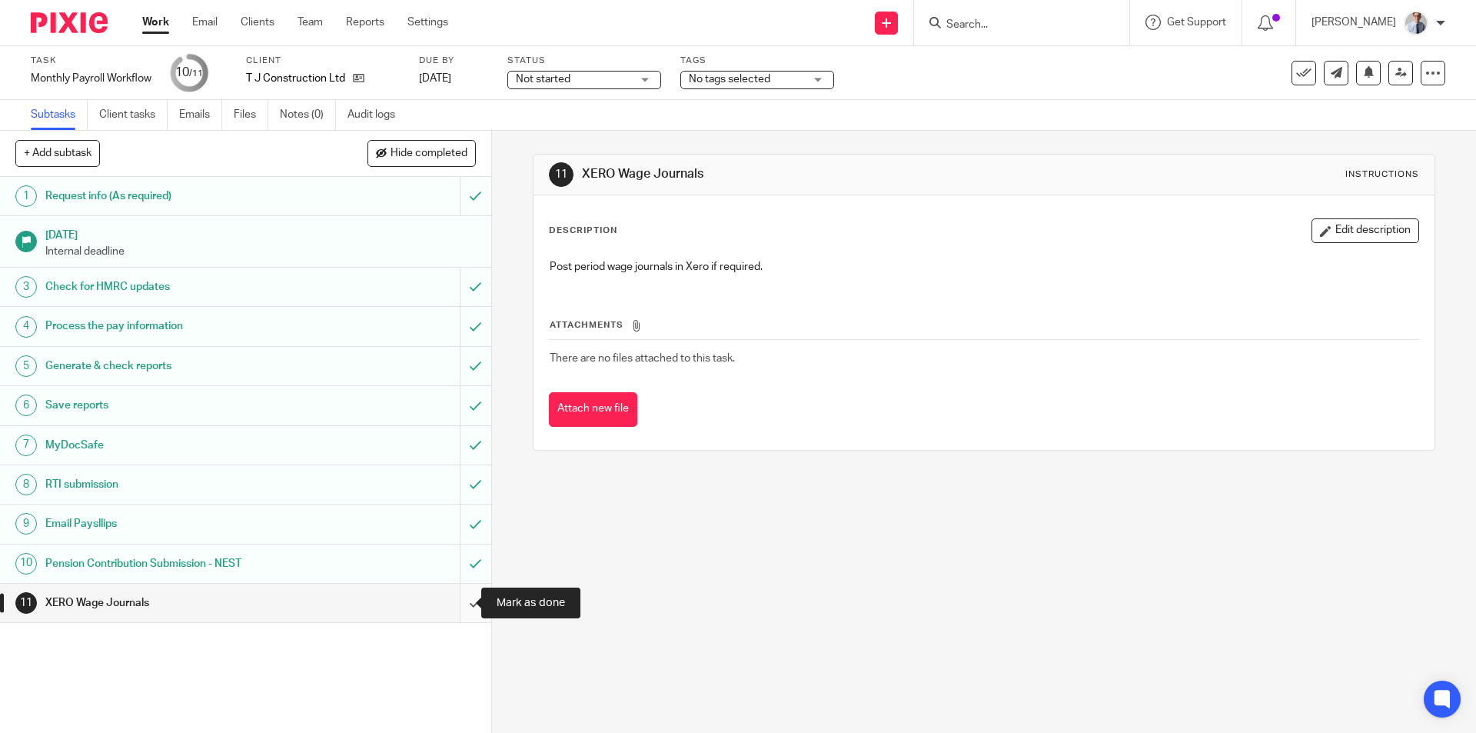
click at [448, 601] on input "submit" at bounding box center [245, 602] width 491 height 38
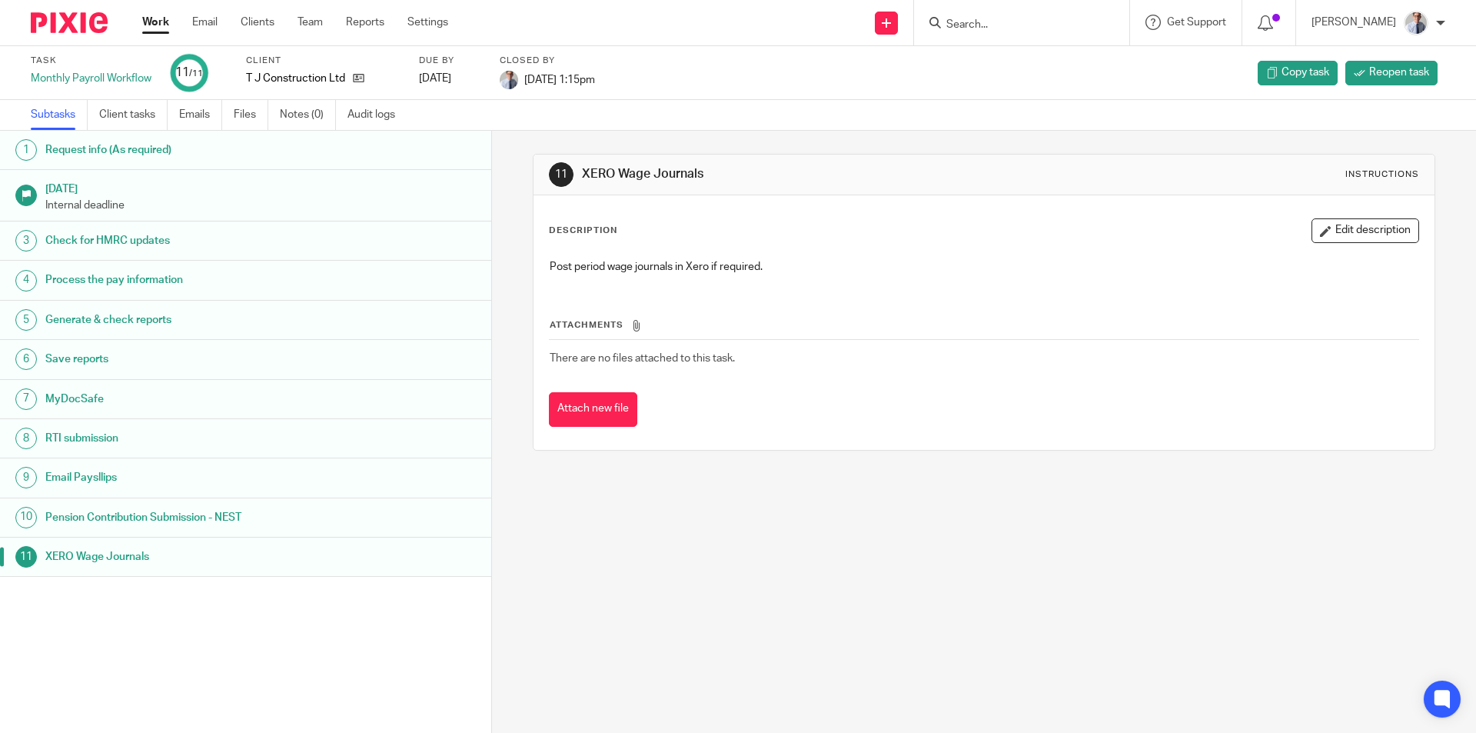
click at [151, 25] on link "Work" at bounding box center [155, 22] width 27 height 15
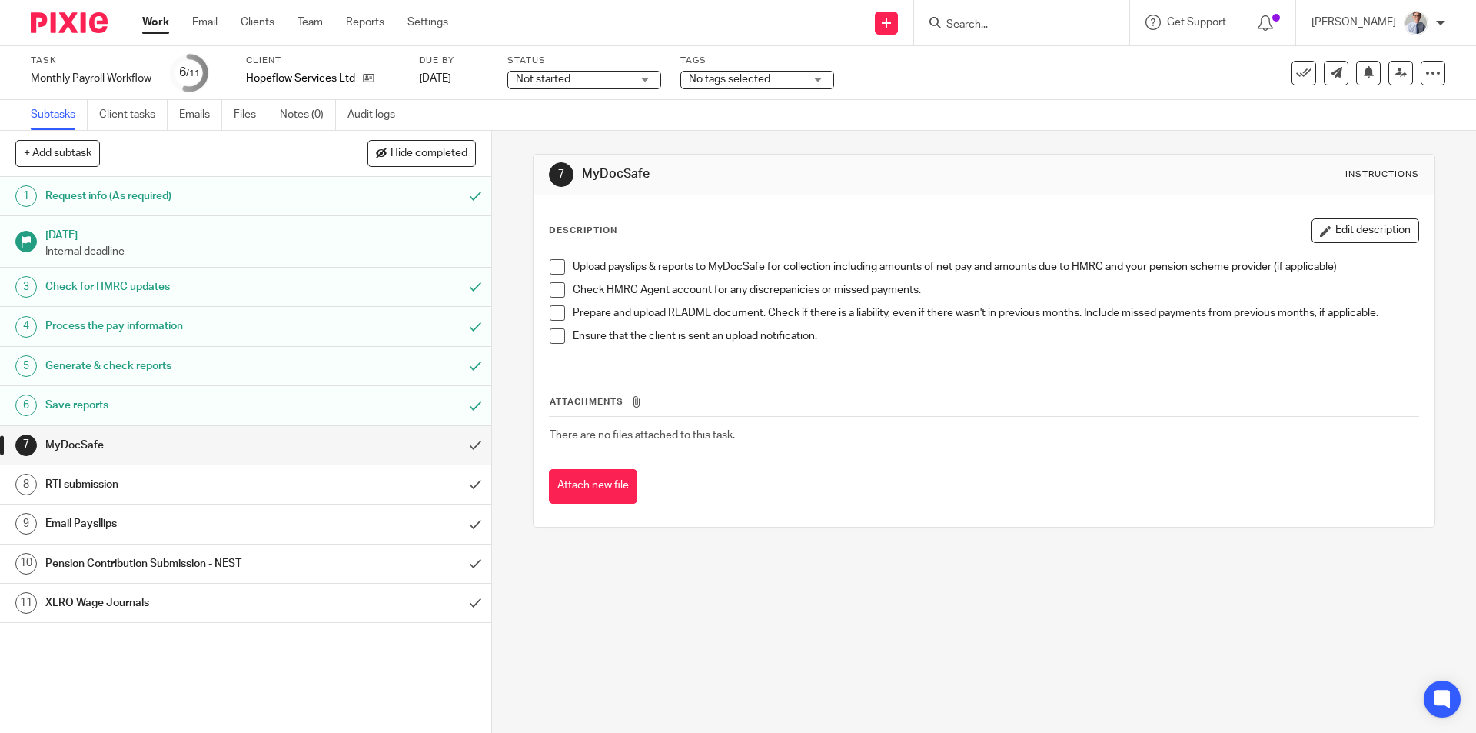
click at [550, 267] on span at bounding box center [557, 266] width 15 height 15
click at [551, 291] on span at bounding box center [557, 289] width 15 height 15
click at [553, 314] on span at bounding box center [557, 312] width 15 height 15
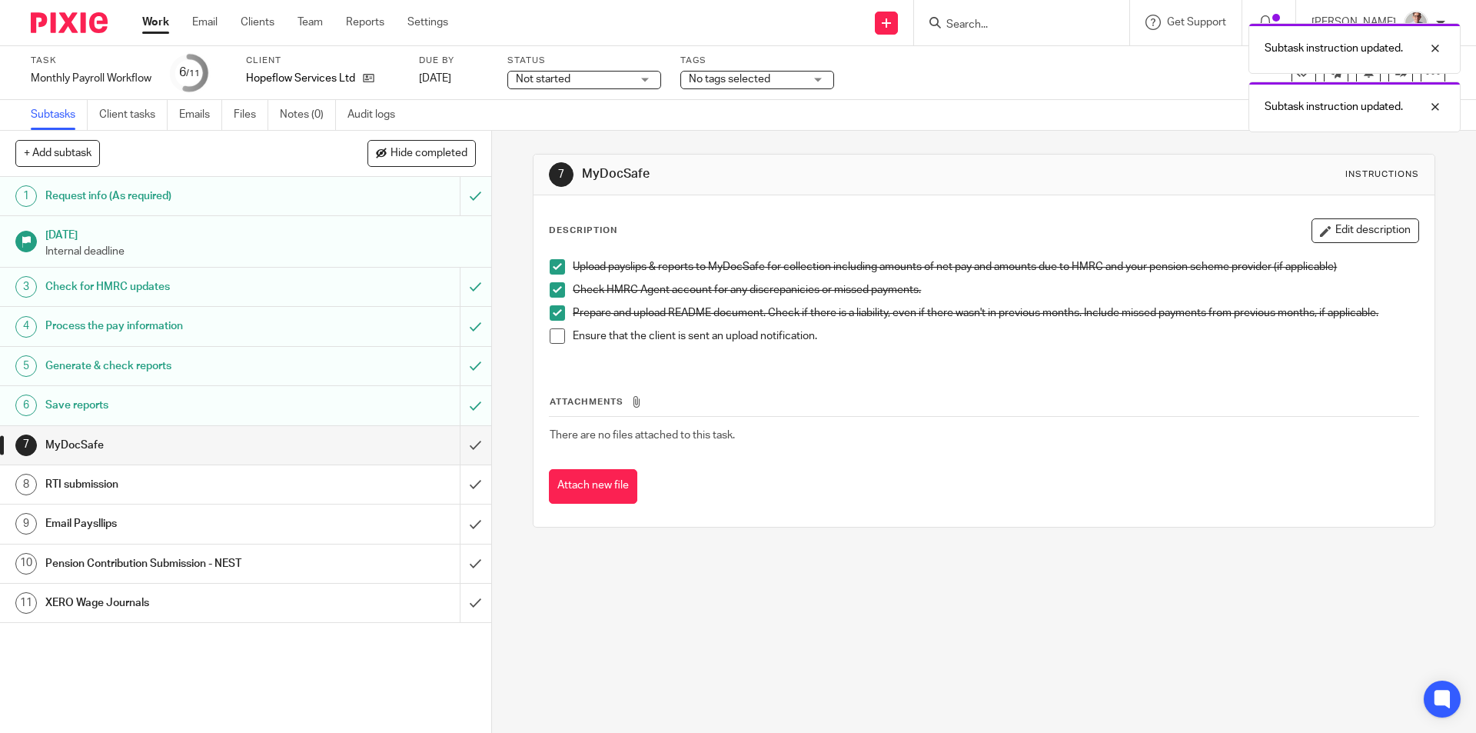
click at [550, 334] on span at bounding box center [557, 335] width 15 height 15
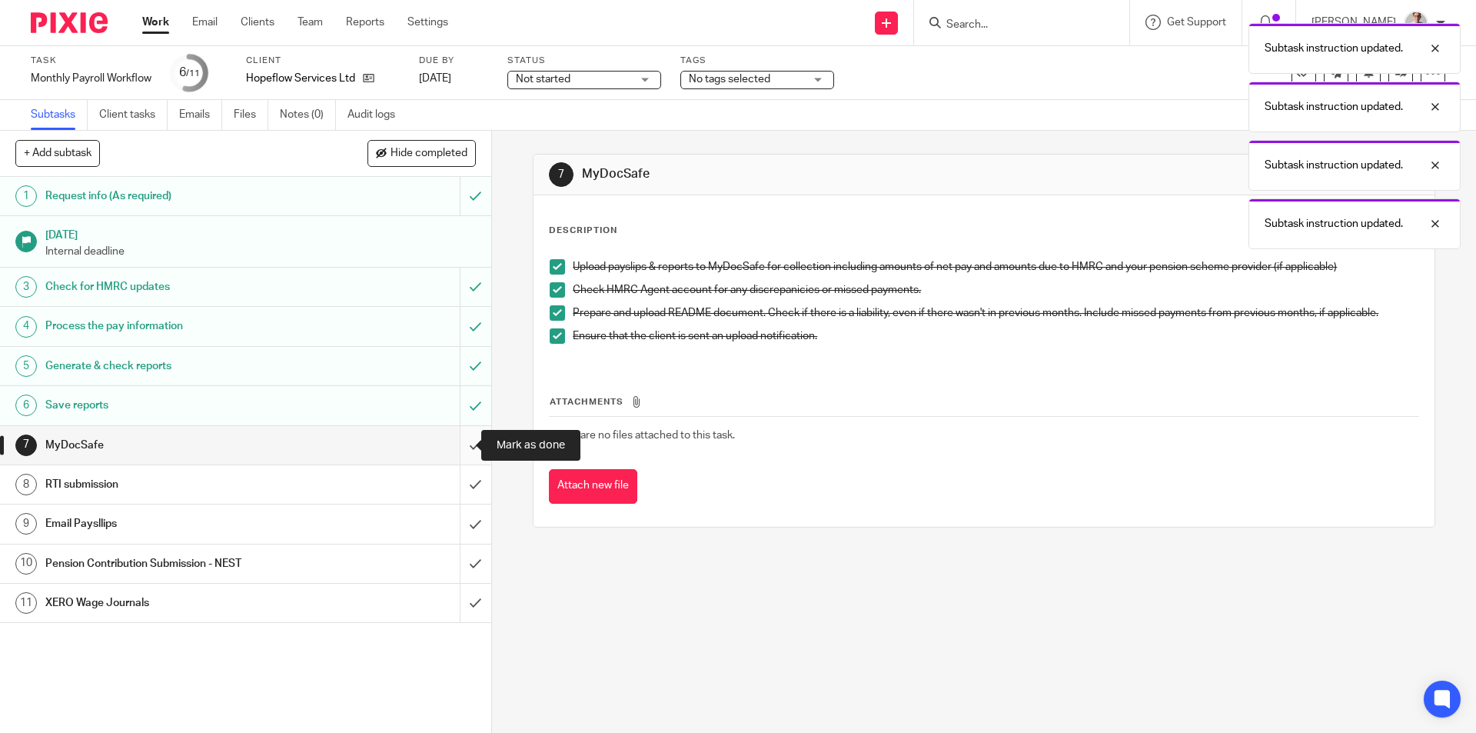
drag, startPoint x: 448, startPoint y: 441, endPoint x: 467, endPoint y: 440, distance: 19.3
click at [448, 442] on input "submit" at bounding box center [245, 445] width 491 height 38
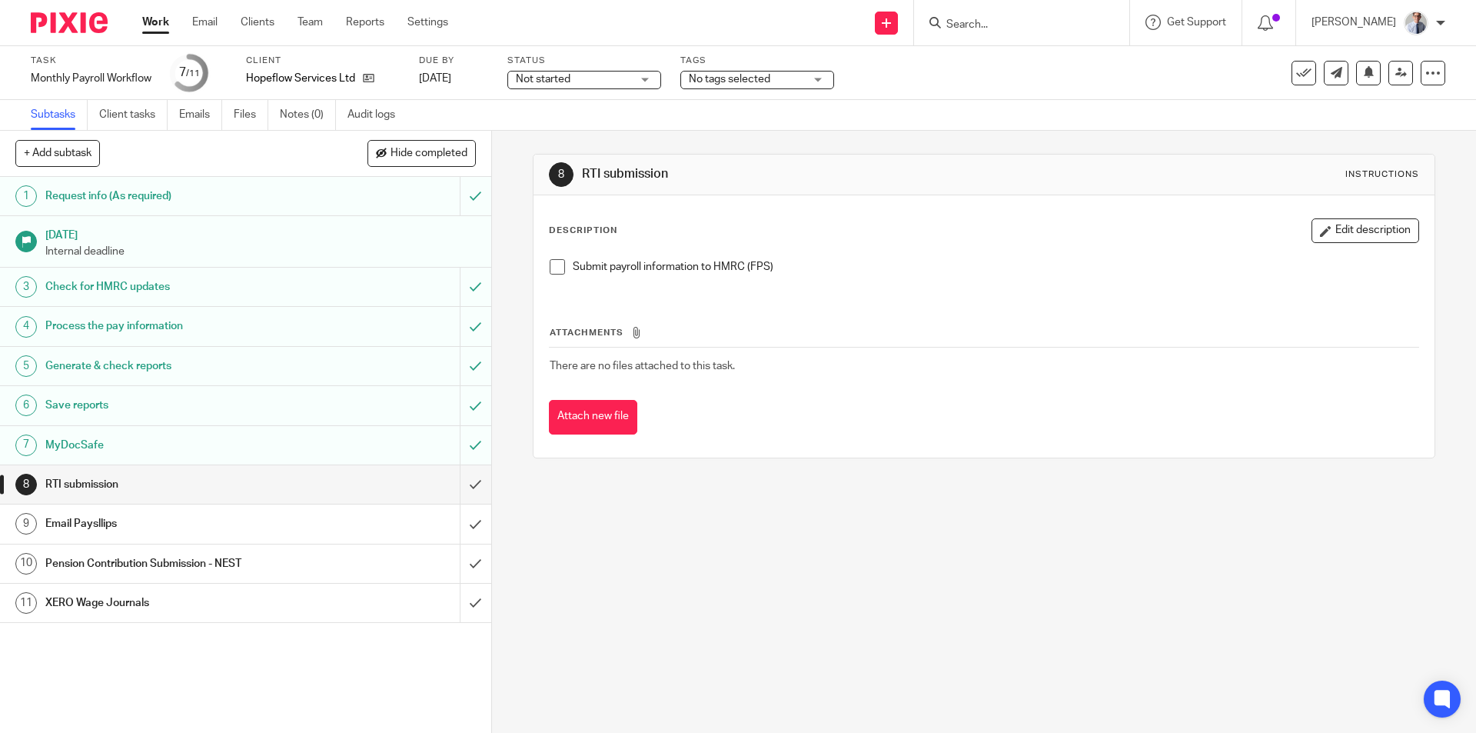
click at [553, 268] on span at bounding box center [557, 266] width 15 height 15
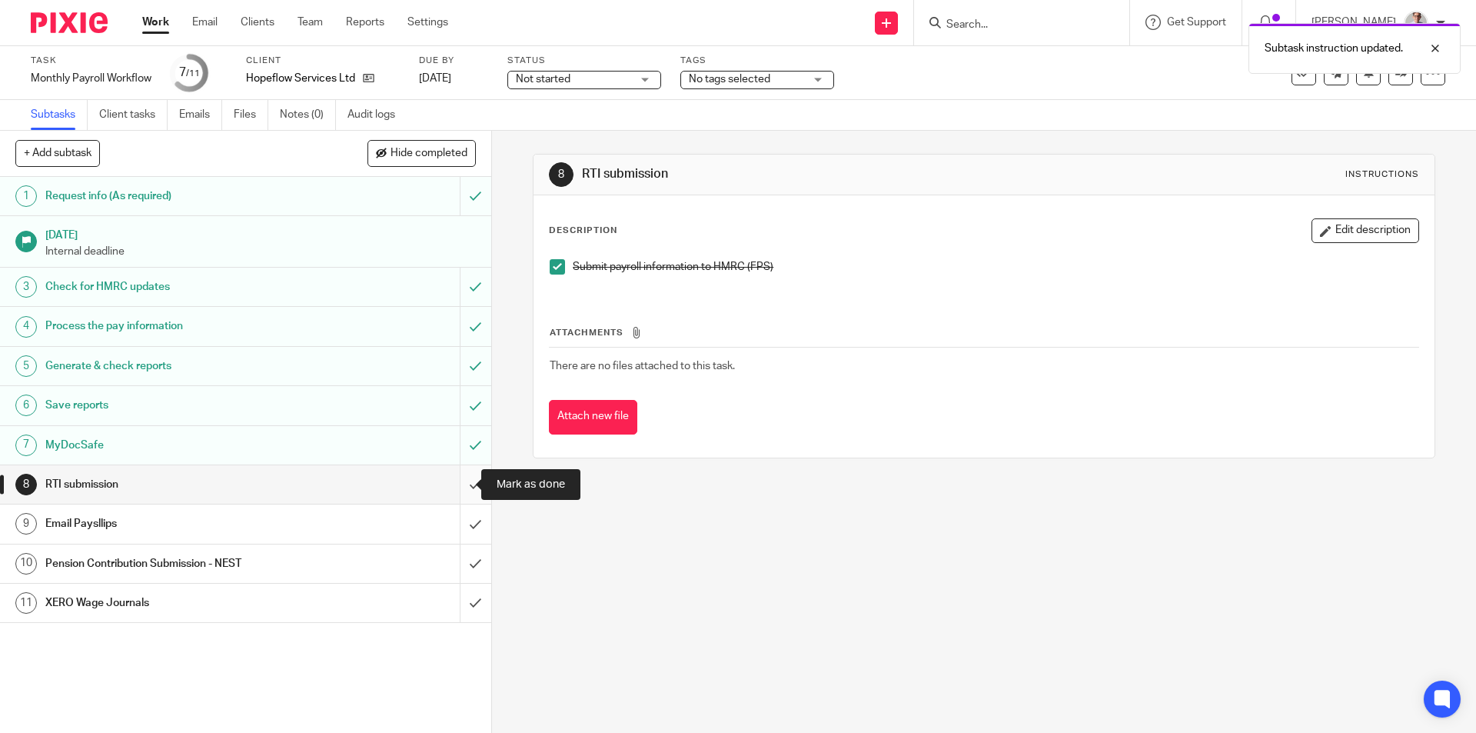
click at [467, 480] on input "submit" at bounding box center [245, 484] width 491 height 38
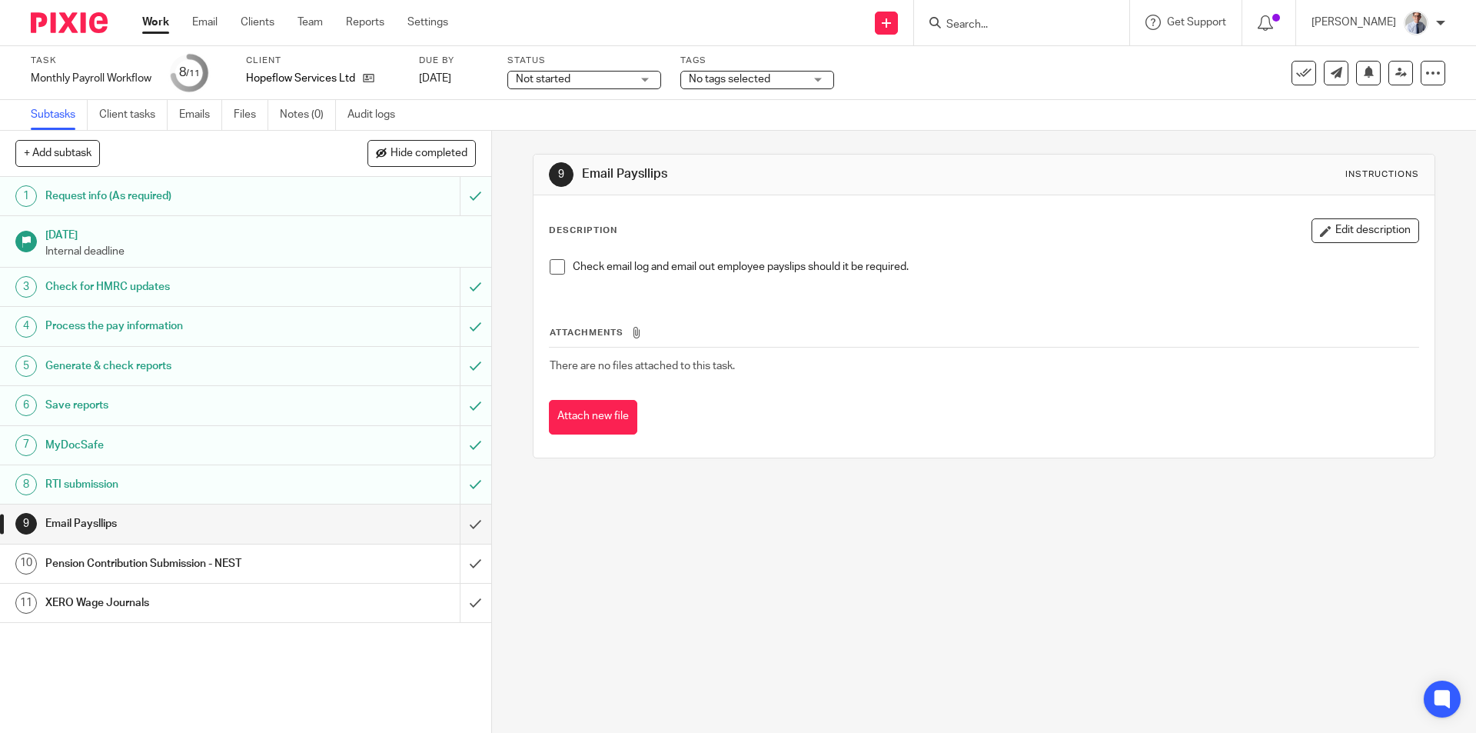
click at [542, 262] on div "Check email log and email out employee payslips should it be required." at bounding box center [983, 272] width 883 height 42
click at [550, 270] on span at bounding box center [557, 266] width 15 height 15
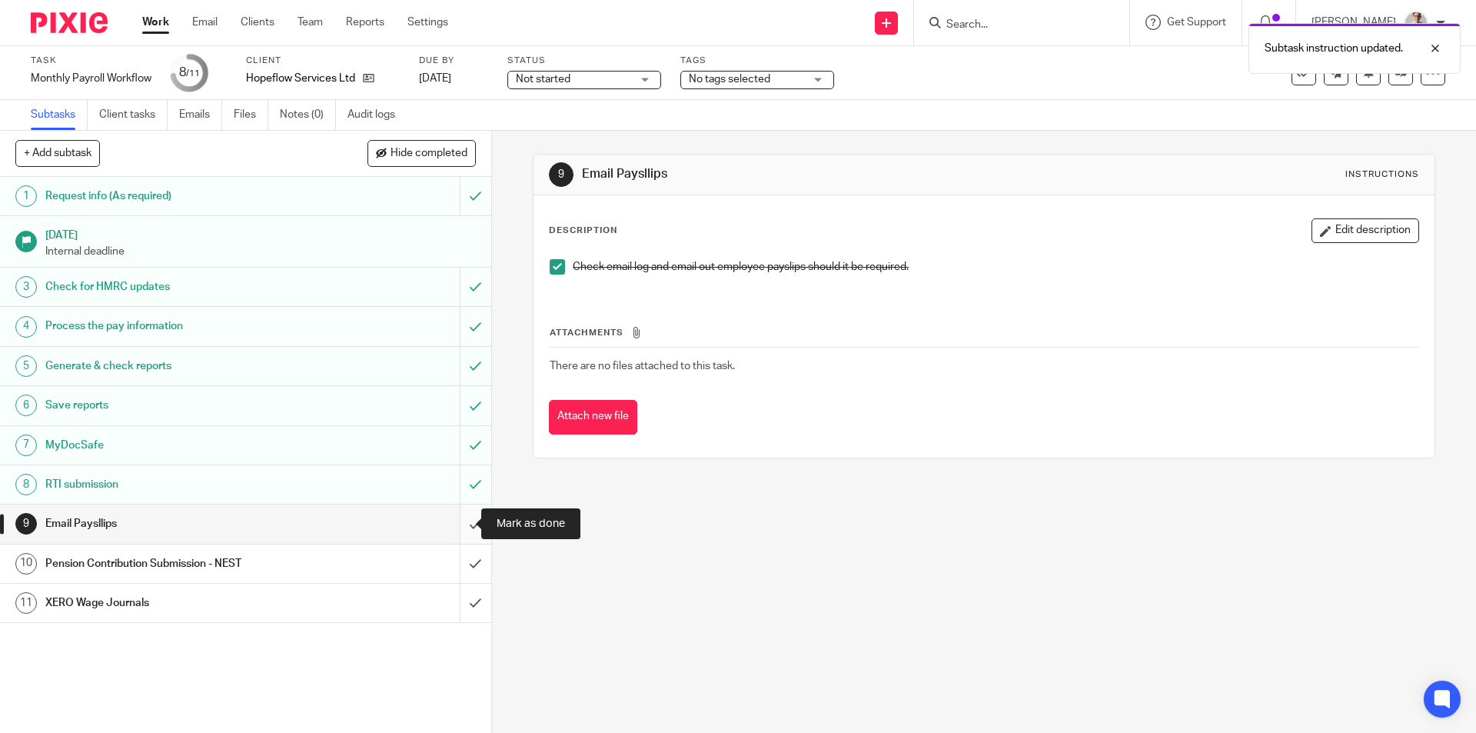
click at [454, 529] on input "submit" at bounding box center [245, 523] width 491 height 38
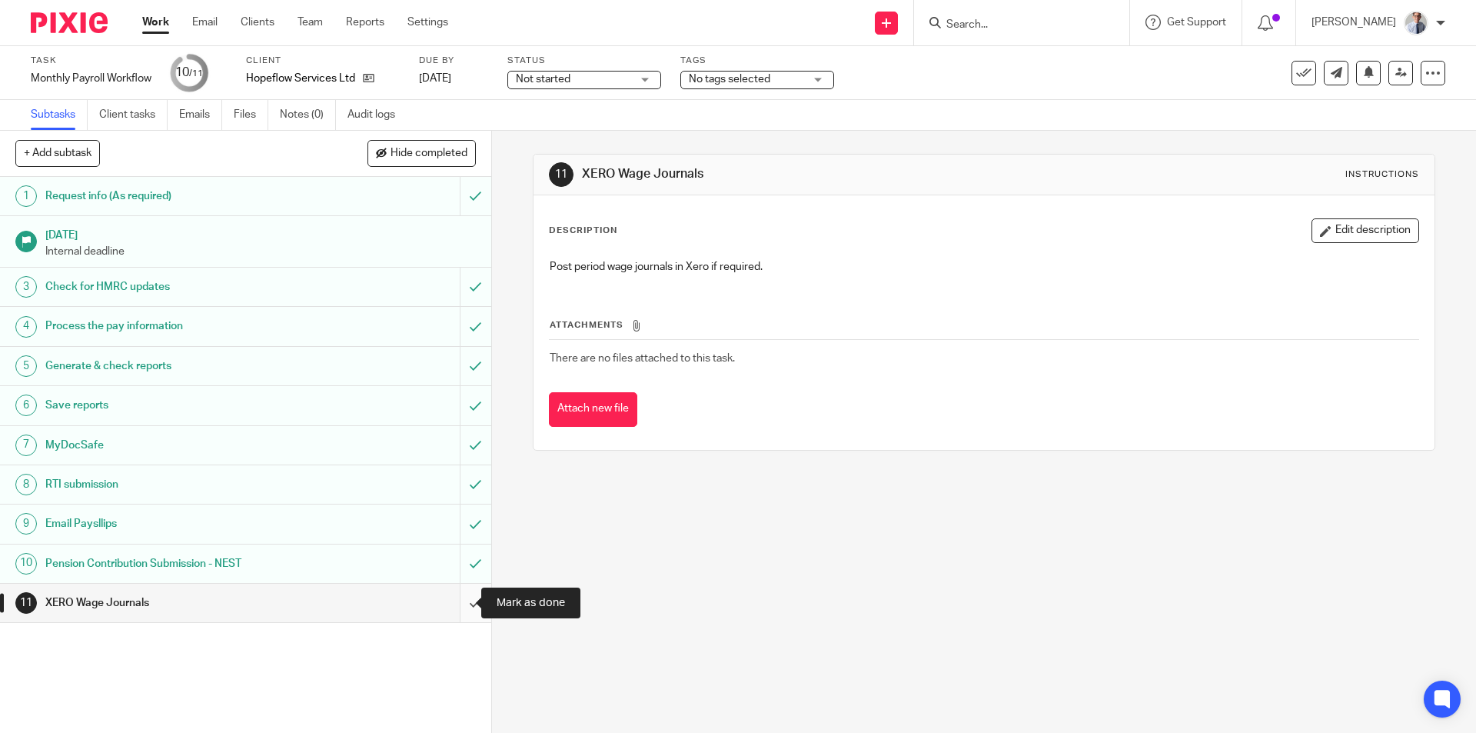
click at [457, 604] on input "submit" at bounding box center [245, 602] width 491 height 38
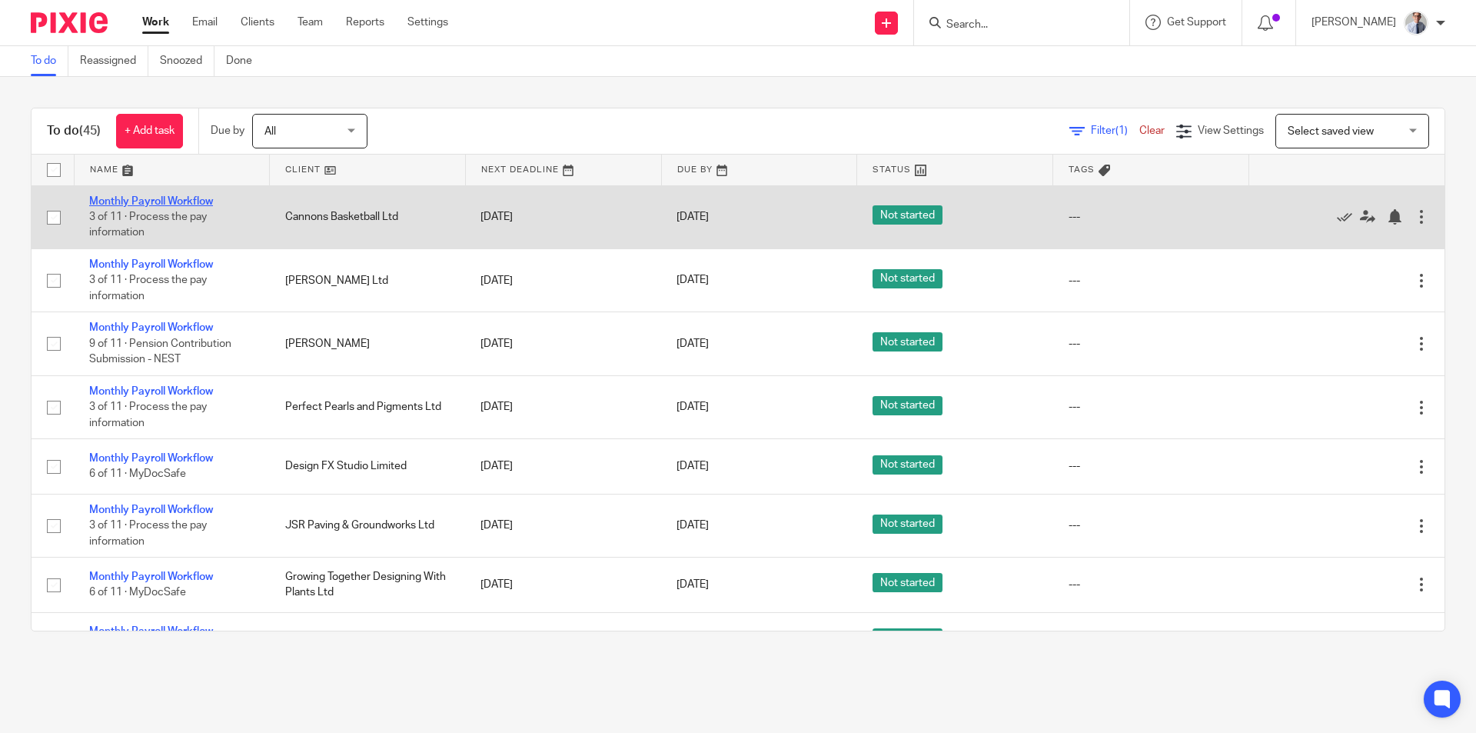
click at [115, 198] on link "Monthly Payroll Workflow" at bounding box center [151, 201] width 124 height 11
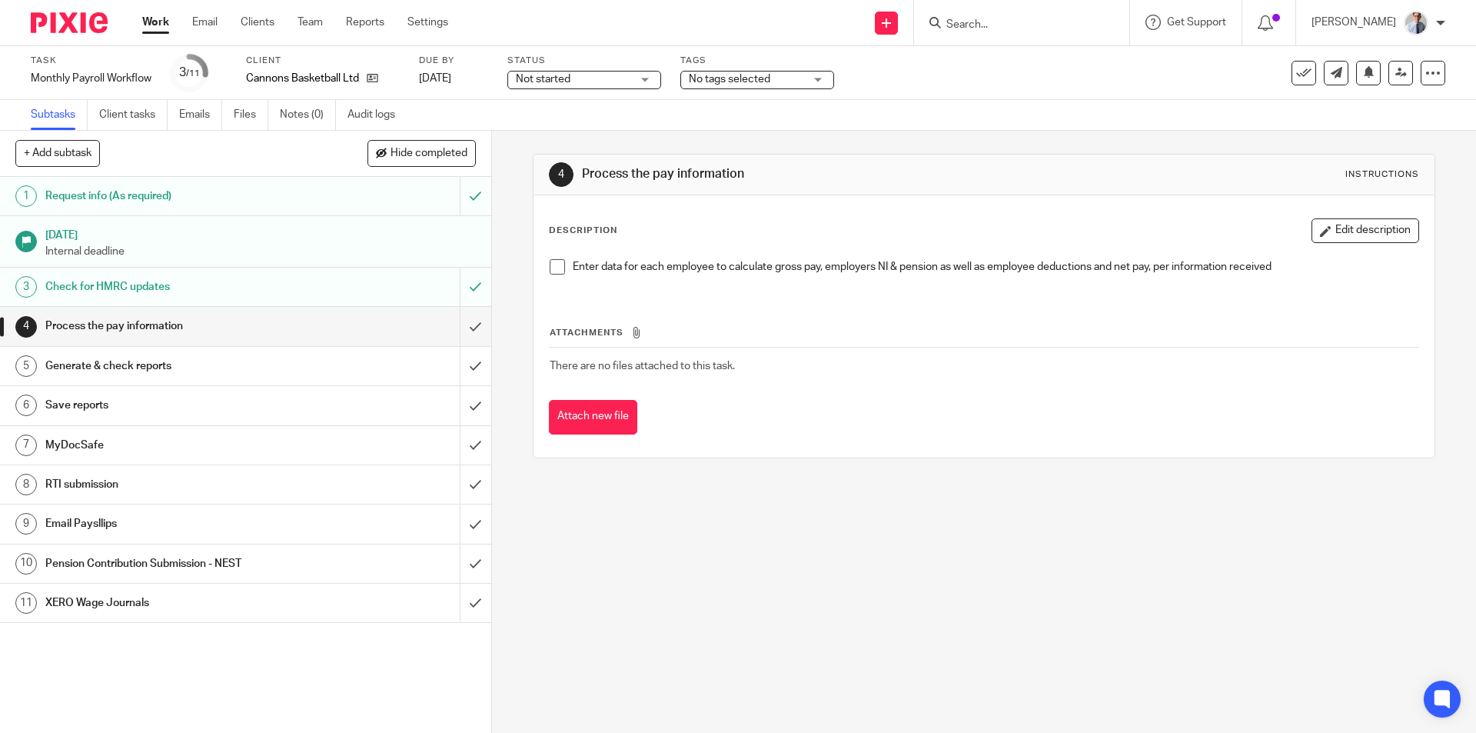
click at [553, 267] on span at bounding box center [557, 266] width 15 height 15
click at [460, 324] on input "submit" at bounding box center [245, 326] width 491 height 38
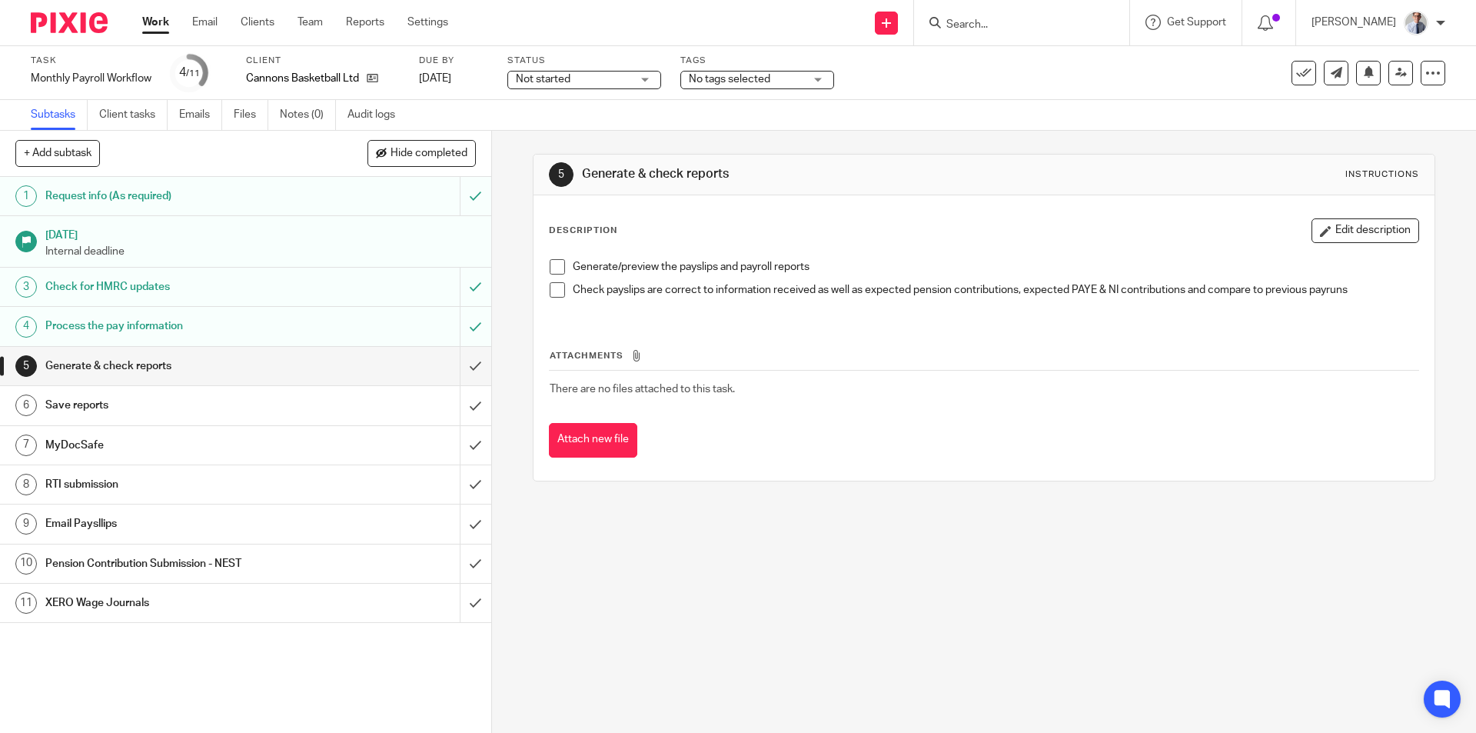
click at [556, 268] on span at bounding box center [557, 266] width 15 height 15
click at [557, 301] on li "Check payslips are correct to information received as well as expected pension …" at bounding box center [984, 293] width 868 height 23
click at [551, 294] on span at bounding box center [557, 289] width 15 height 15
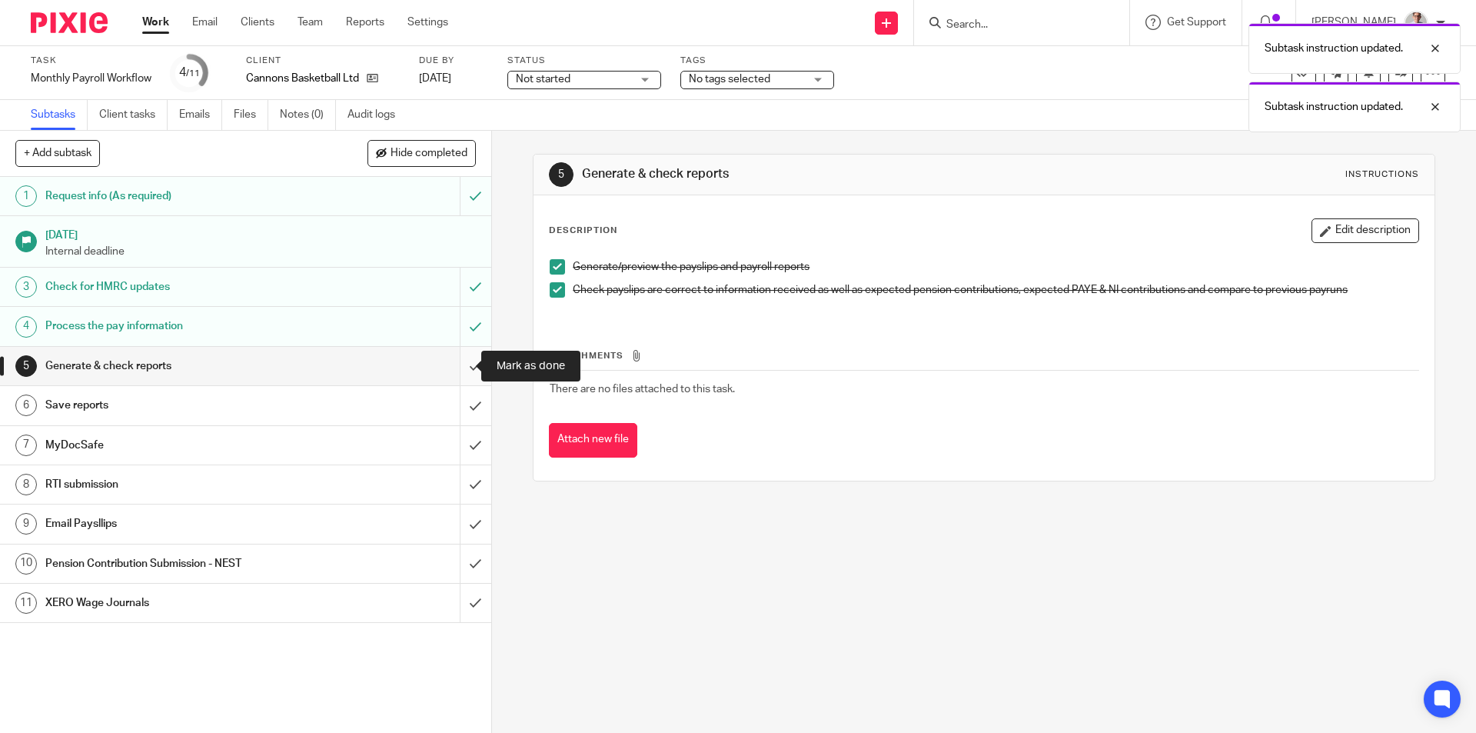
click at [466, 371] on input "submit" at bounding box center [245, 366] width 491 height 38
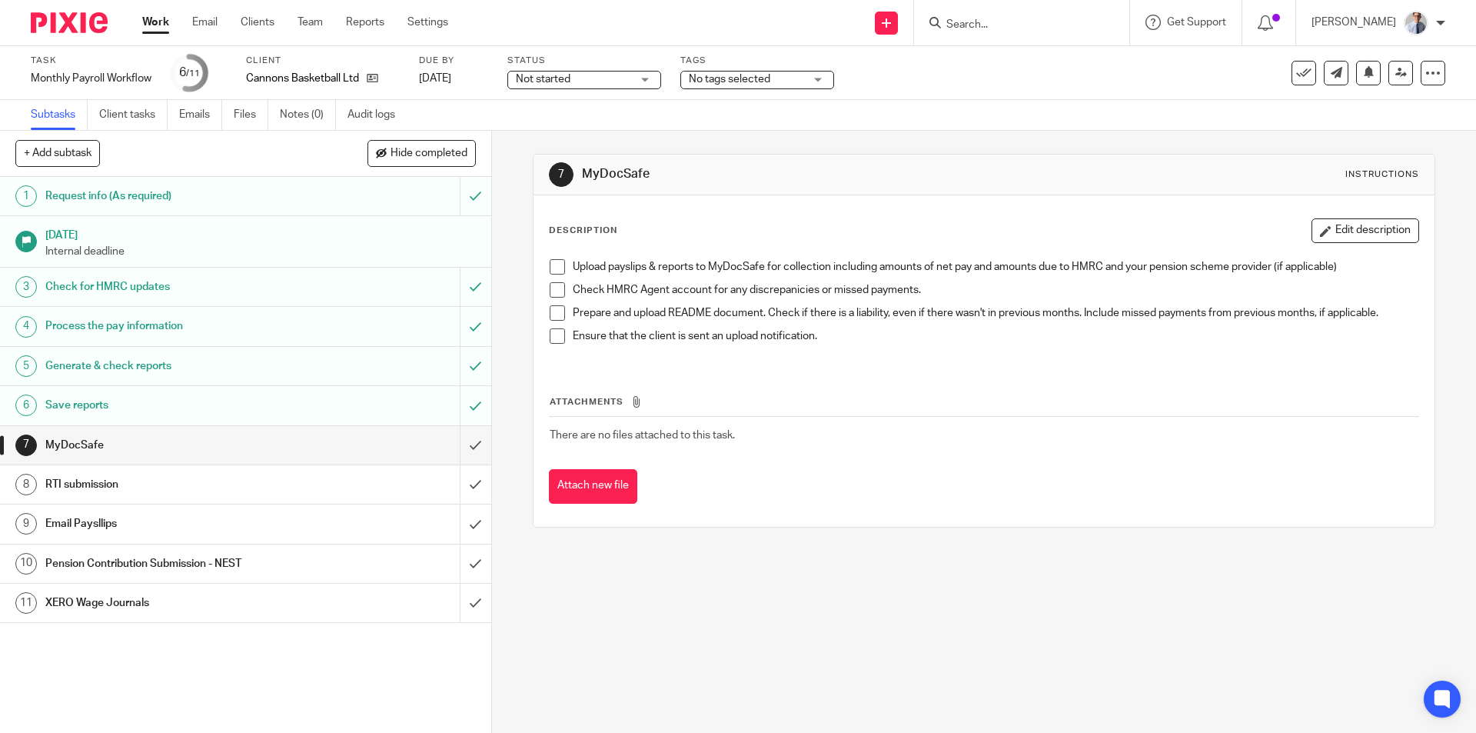
drag, startPoint x: 547, startPoint y: 262, endPoint x: 564, endPoint y: 297, distance: 39.2
click at [550, 262] on span at bounding box center [557, 266] width 15 height 15
click at [555, 293] on span at bounding box center [557, 289] width 15 height 15
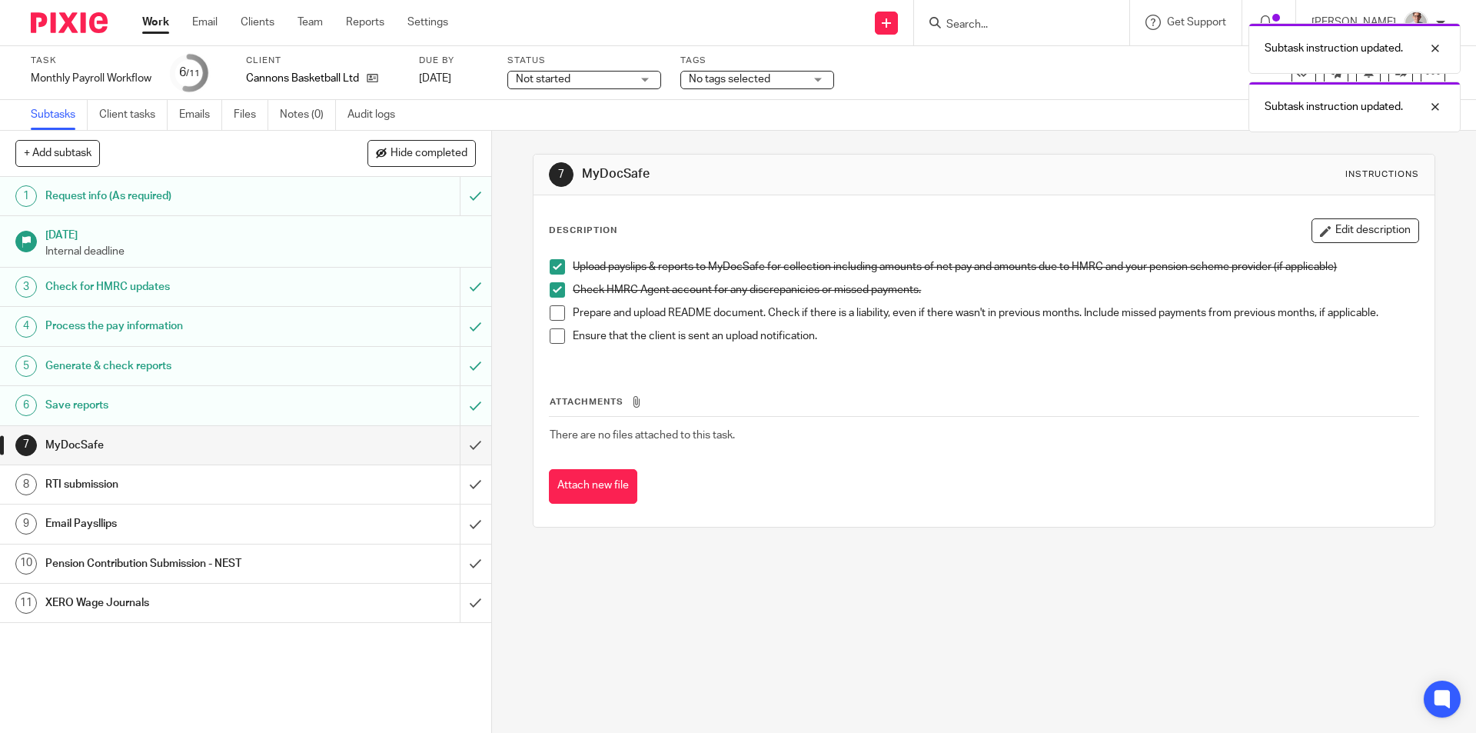
click at [550, 313] on span at bounding box center [557, 312] width 15 height 15
click at [551, 337] on span at bounding box center [557, 335] width 15 height 15
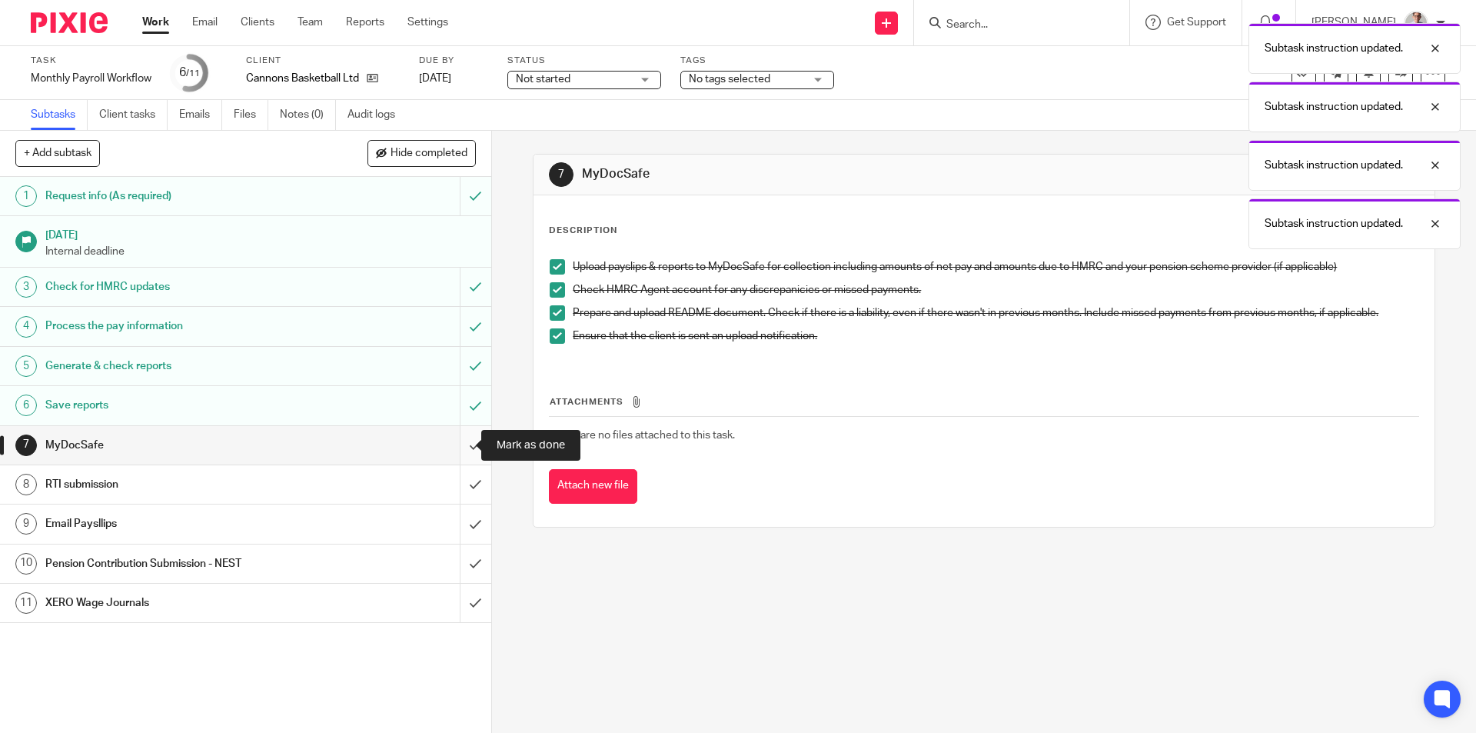
click at [454, 446] on input "submit" at bounding box center [245, 445] width 491 height 38
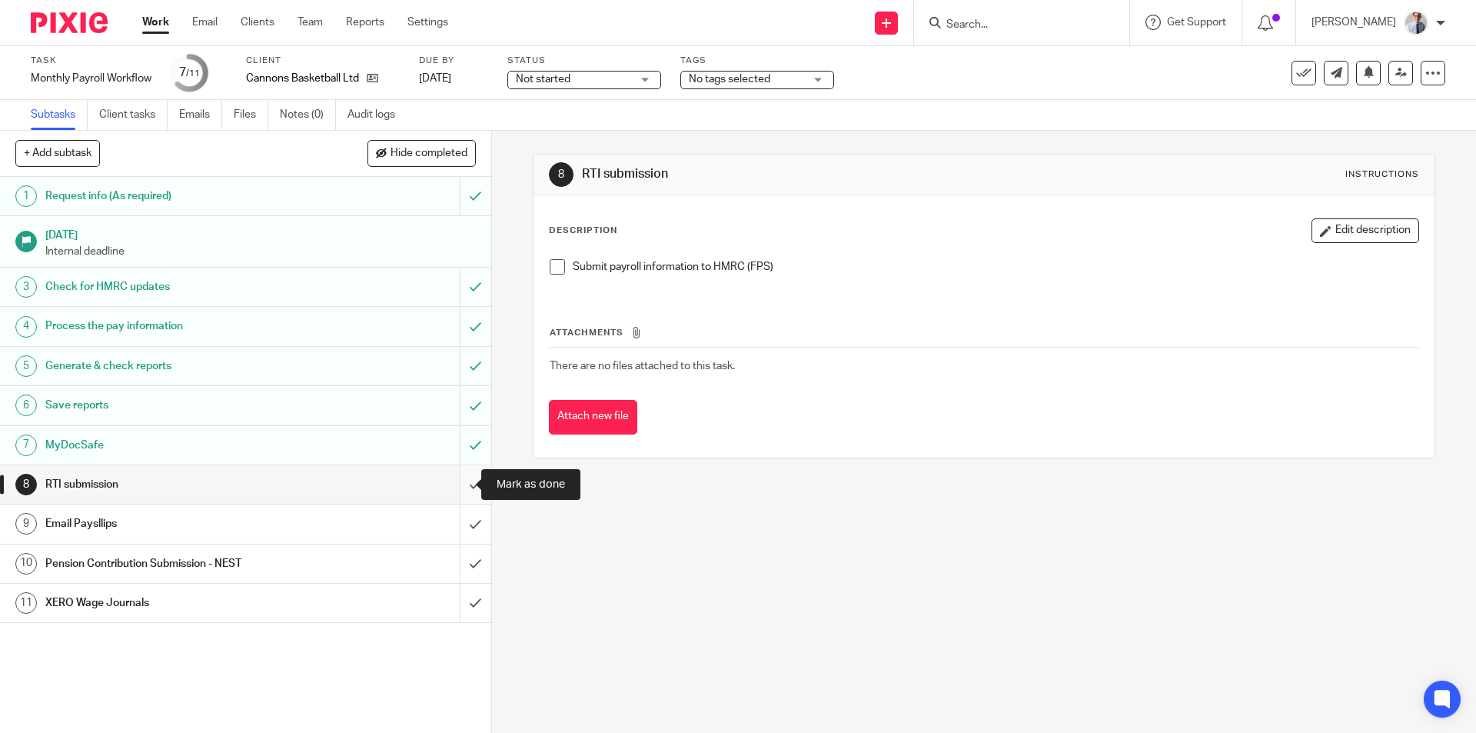
click at [458, 481] on input "submit" at bounding box center [245, 484] width 491 height 38
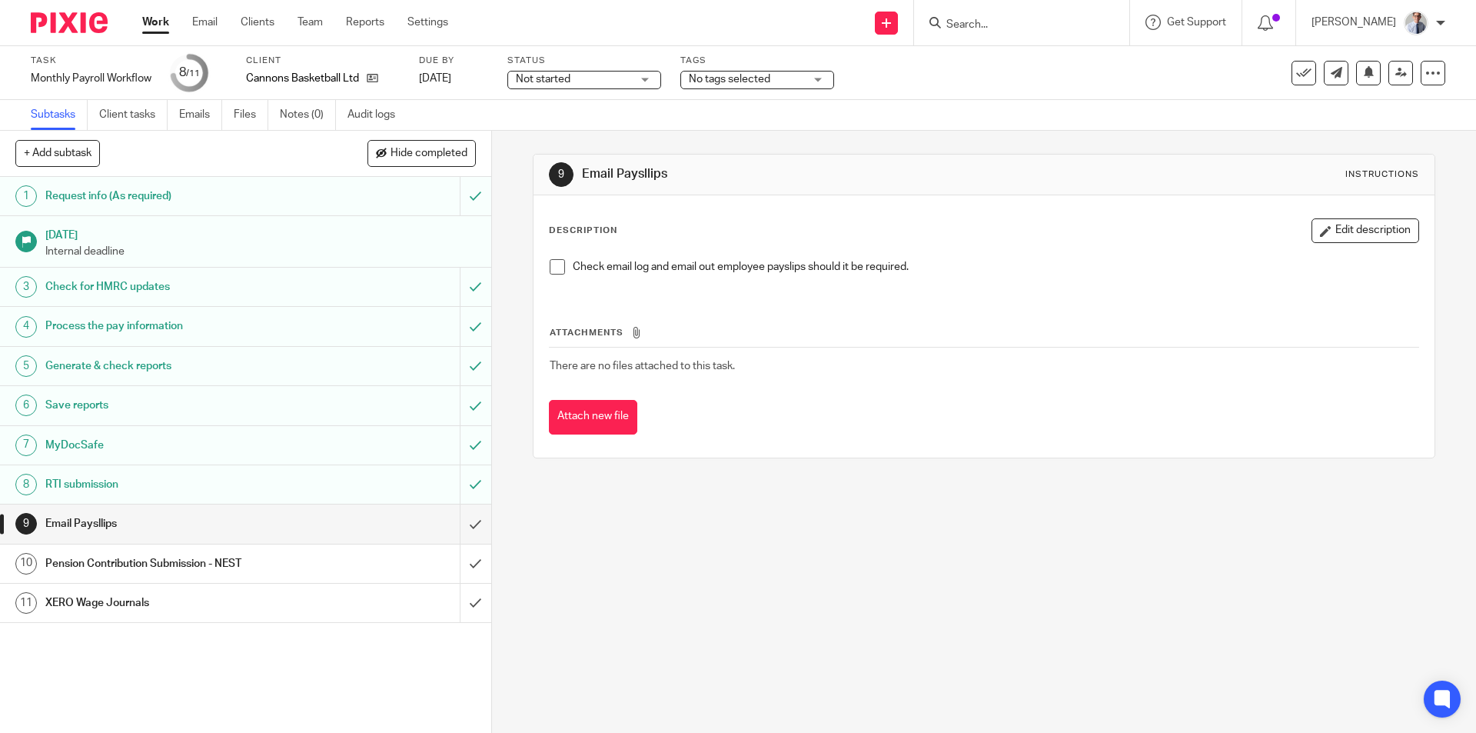
click at [552, 264] on span at bounding box center [557, 266] width 15 height 15
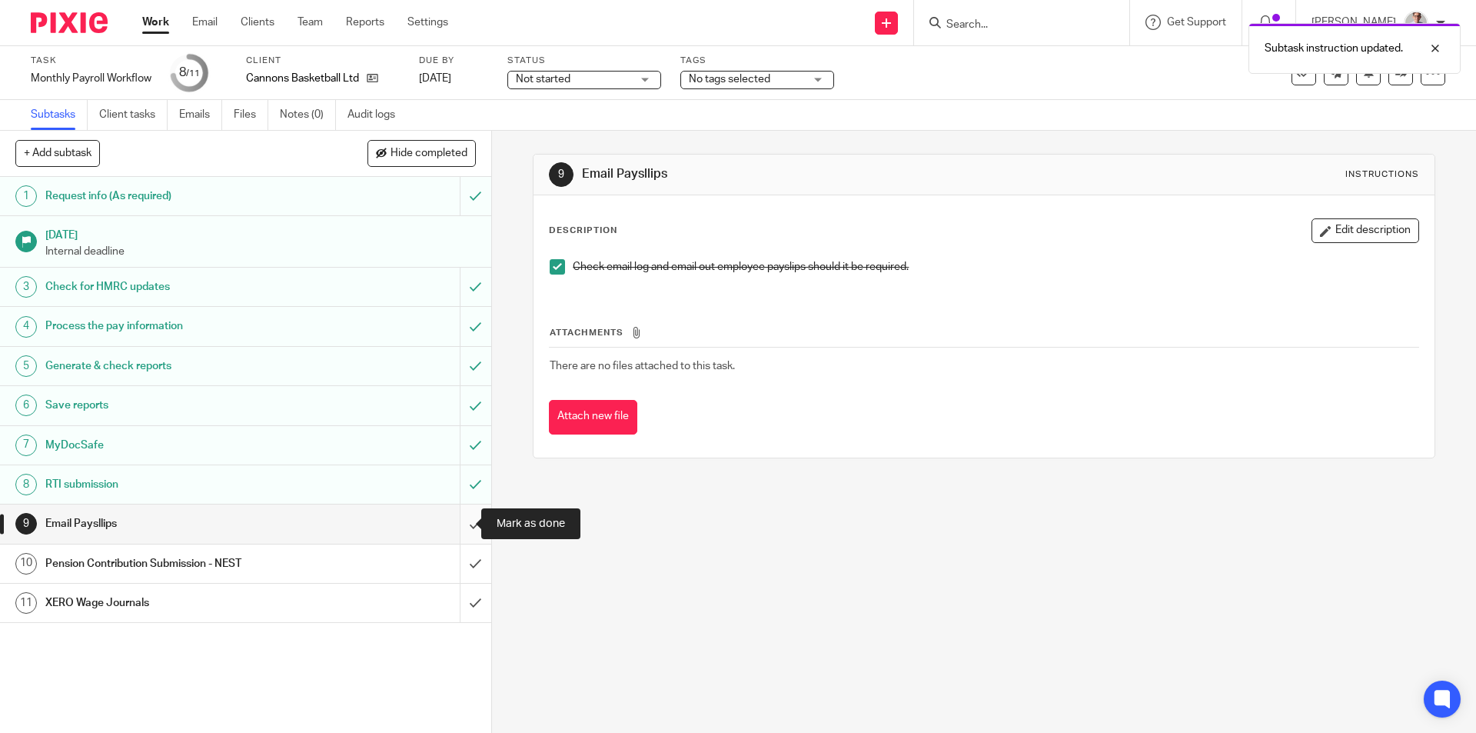
click at [458, 521] on input "submit" at bounding box center [245, 523] width 491 height 38
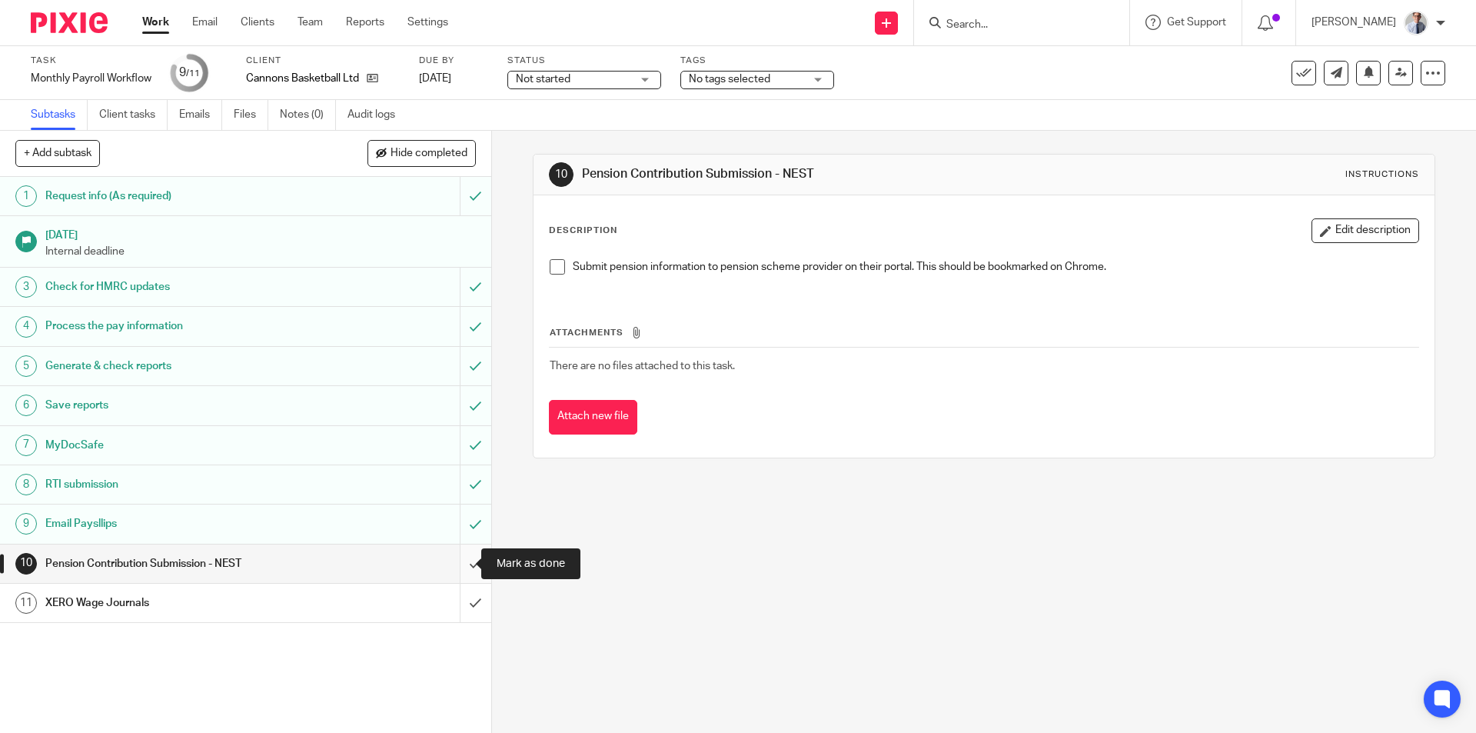
click at [451, 560] on input "submit" at bounding box center [245, 563] width 491 height 38
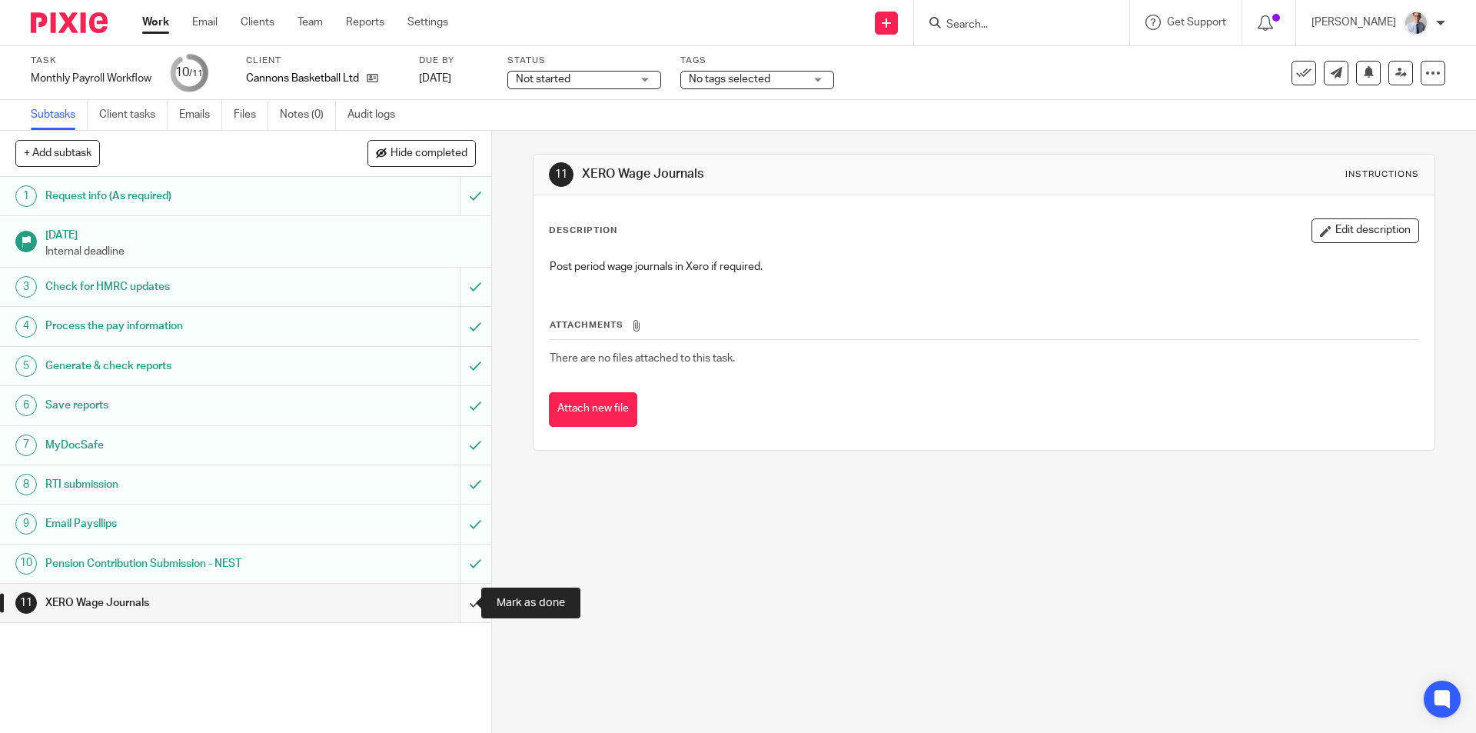
click at [457, 601] on input "submit" at bounding box center [245, 602] width 491 height 38
